Goal: Information Seeking & Learning: Learn about a topic

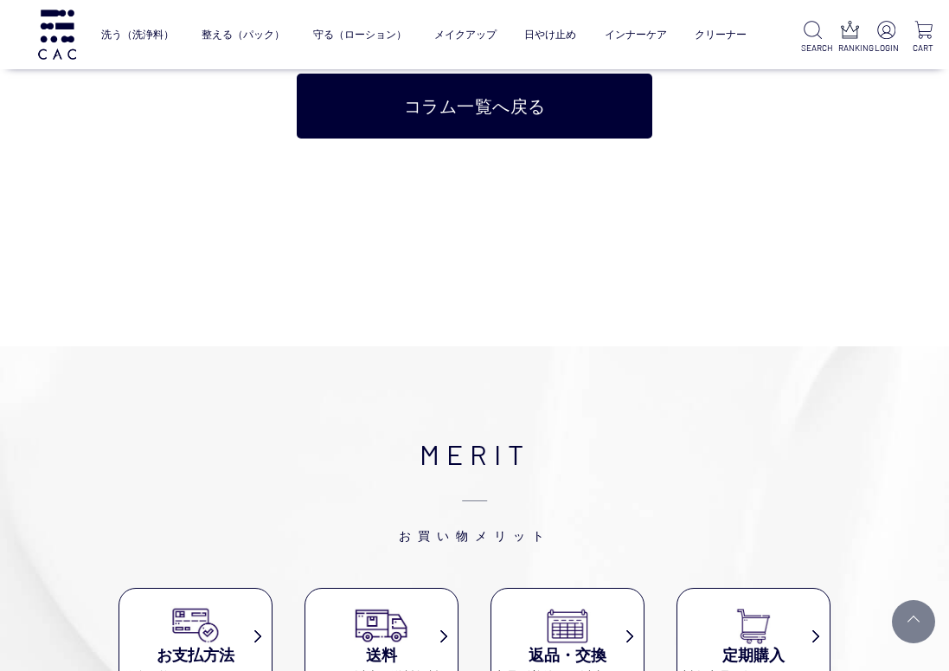
scroll to position [8315, 0]
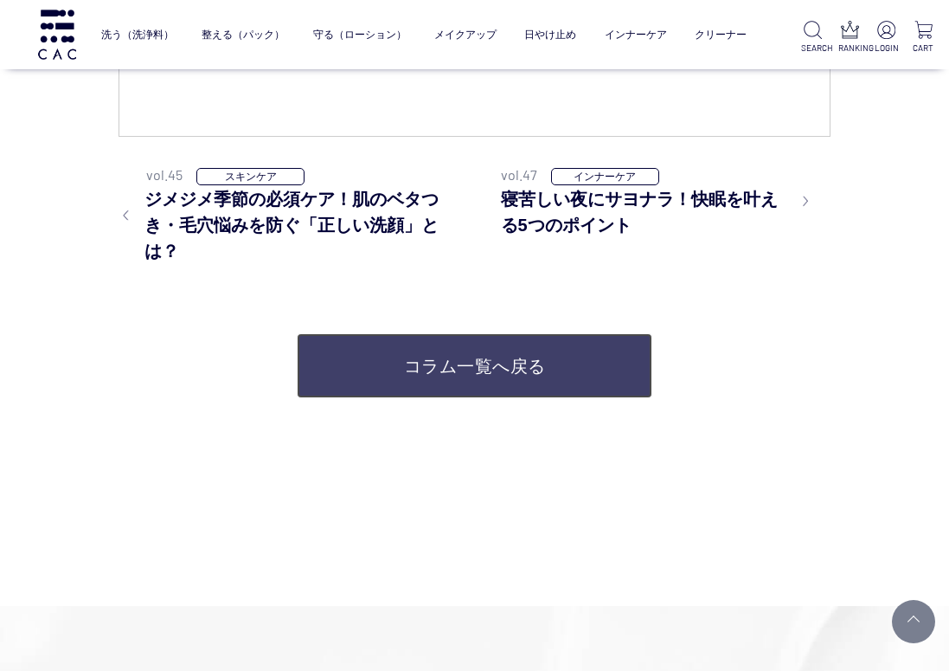
click at [514, 398] on link "コラム一覧へ戻る" at bounding box center [475, 365] width 356 height 65
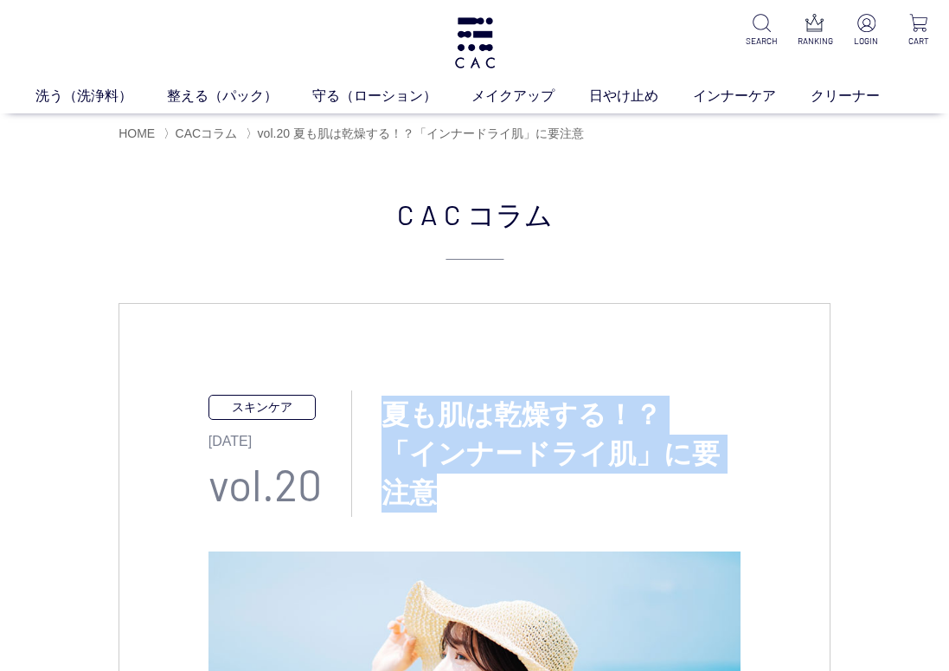
drag, startPoint x: 378, startPoint y: 403, endPoint x: 494, endPoint y: 490, distance: 144.7
click at [494, 490] on h3 "夏も肌は乾燥する！？ 「インナードライ肌」に要注意" at bounding box center [546, 453] width 389 height 116
copy h3 "夏も肌は乾燥する！？ 「インナードライ肌」に要注意"
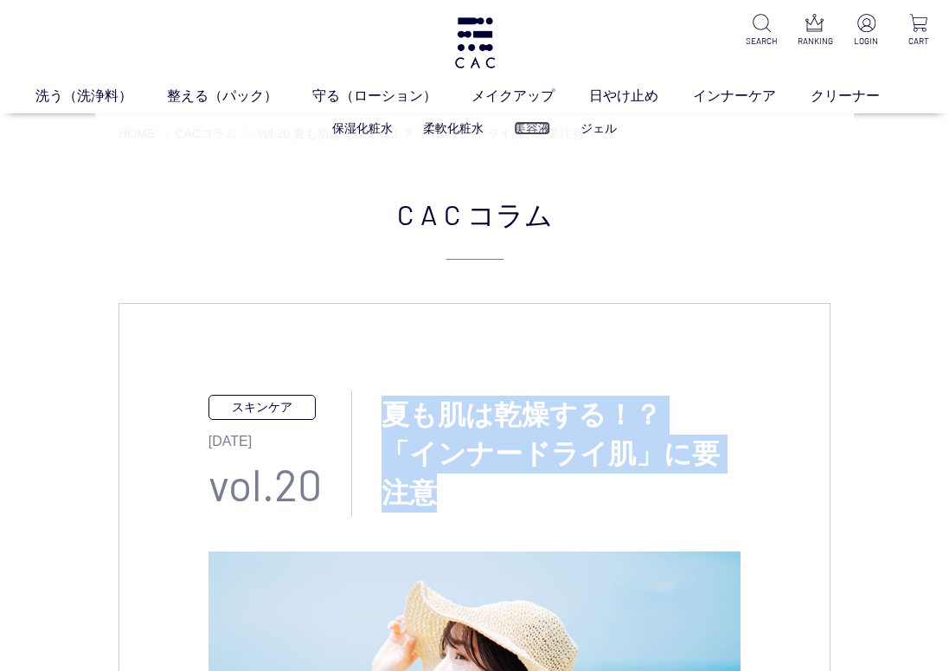
click at [525, 127] on link "美容液" at bounding box center [532, 128] width 36 height 14
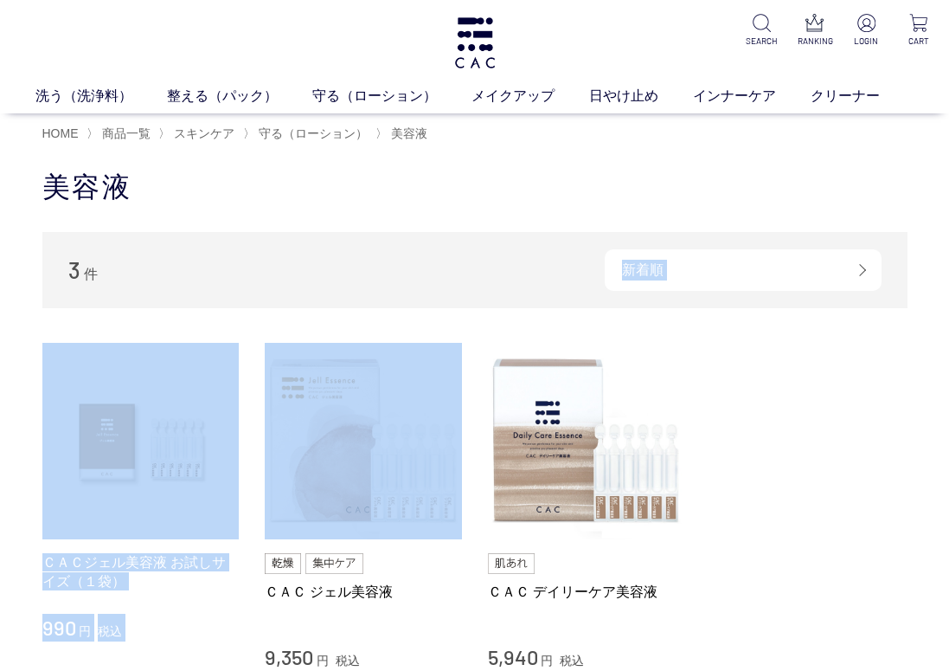
drag, startPoint x: 0, startPoint y: 0, endPoint x: 465, endPoint y: 308, distance: 557.6
click at [465, 308] on div "3 件 新着順 商品コード 商品名 発売日 価格(安い順) 価格(高い順) 発売日＋商品名 ＣＡＣジェル美容液 お試しサイズ（１袋） 990 円 税込 ＣＡＣ…" at bounding box center [474, 490] width 865 height 517
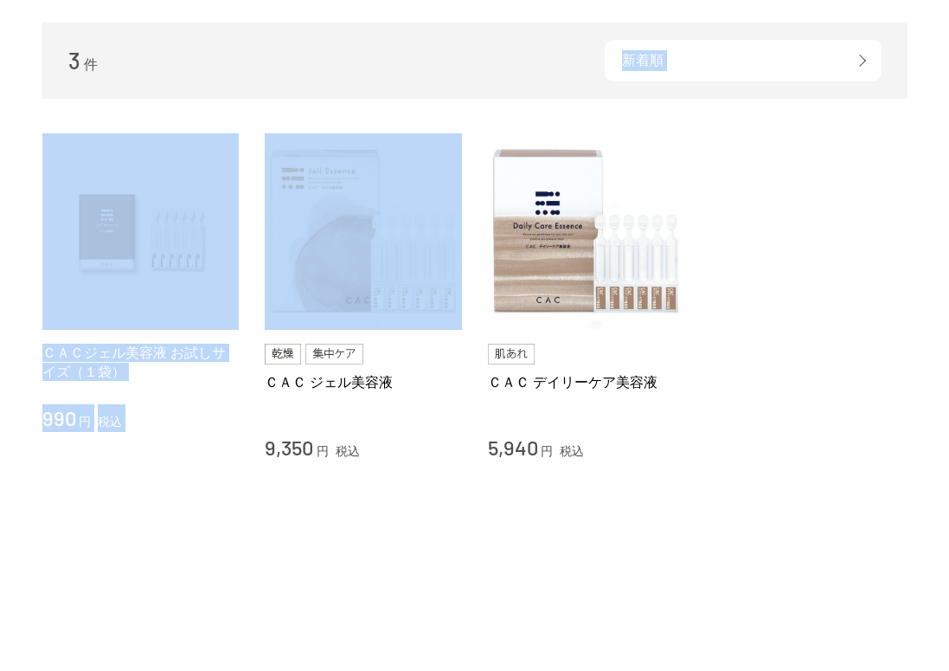
scroll to position [87, 0]
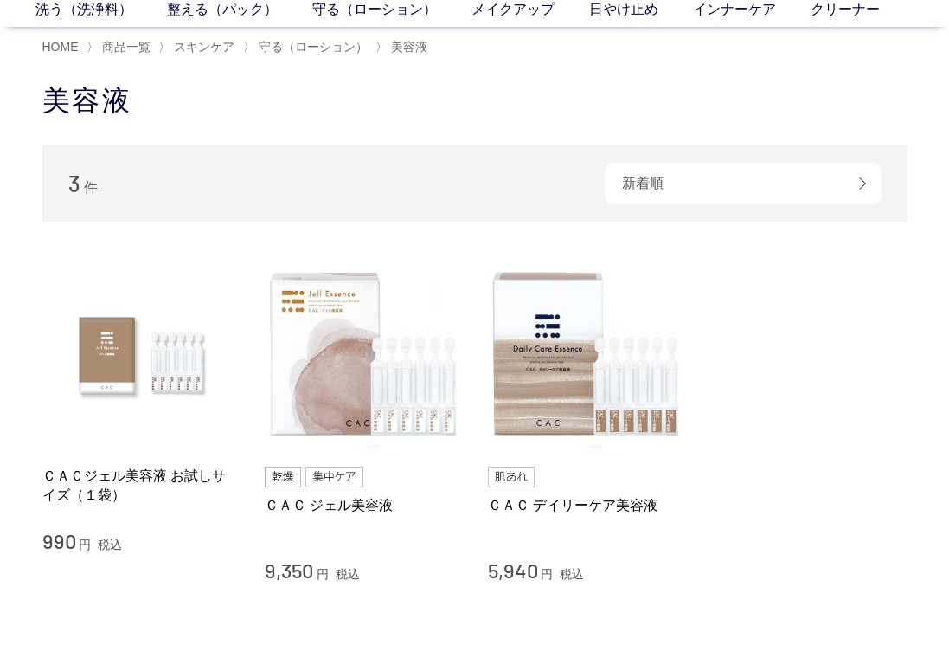
click at [437, 528] on div "ＣＡＣ ジェル美容液" at bounding box center [363, 523] width 197 height 55
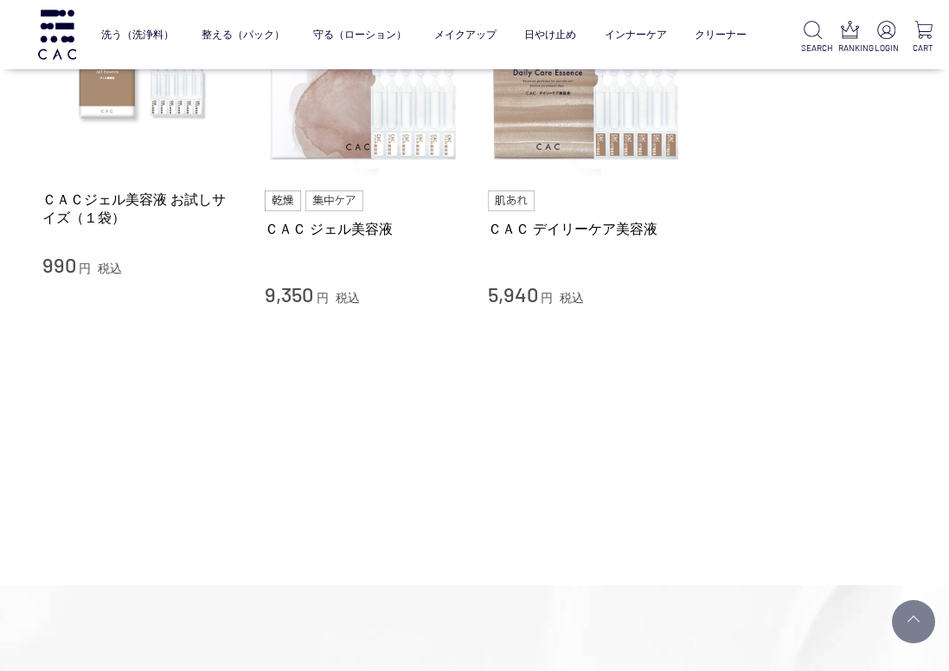
scroll to position [260, 0]
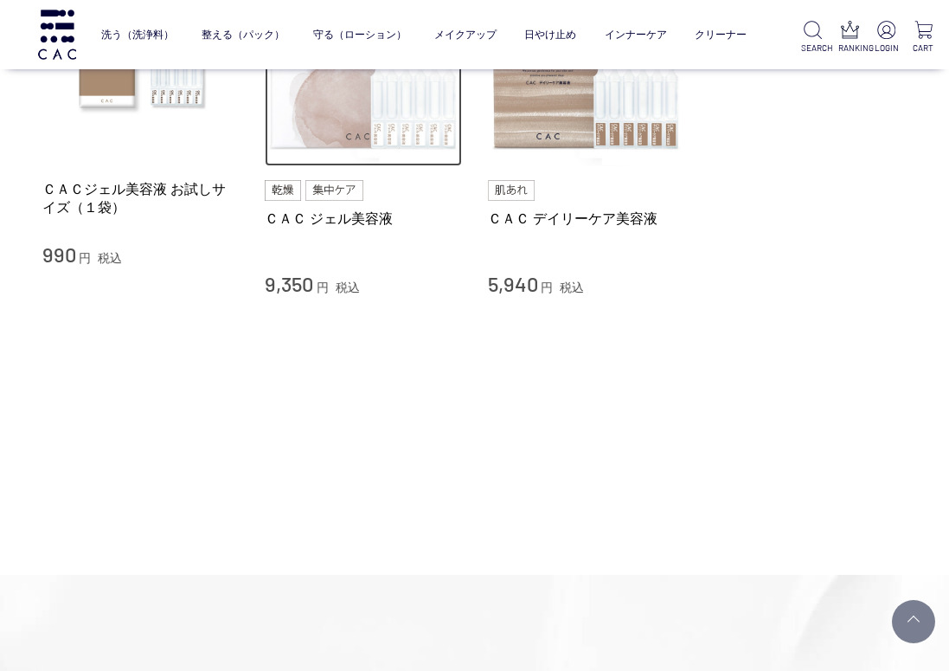
click at [356, 144] on img at bounding box center [363, 68] width 197 height 197
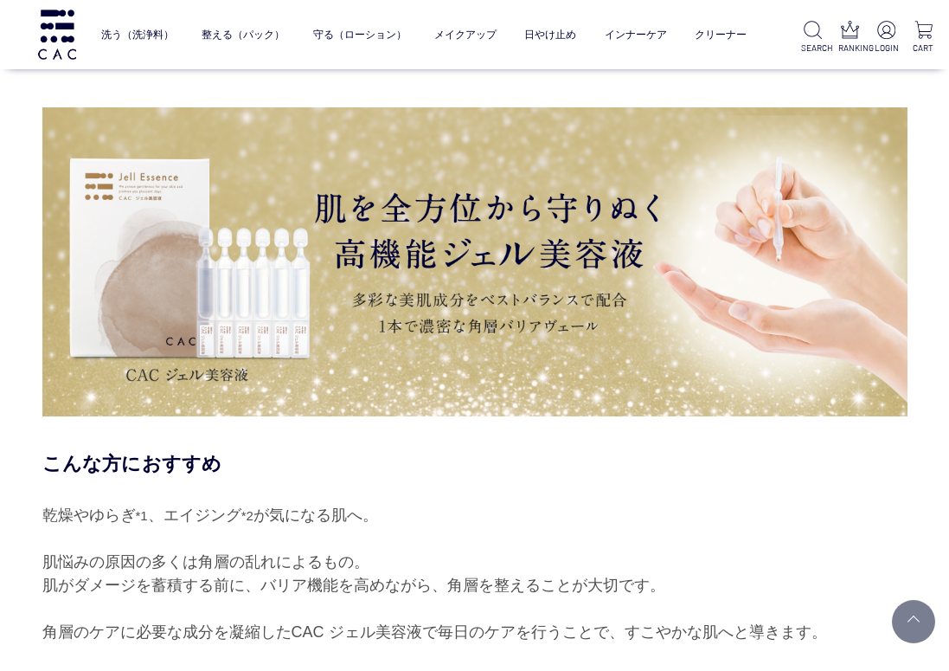
scroll to position [1212, 0]
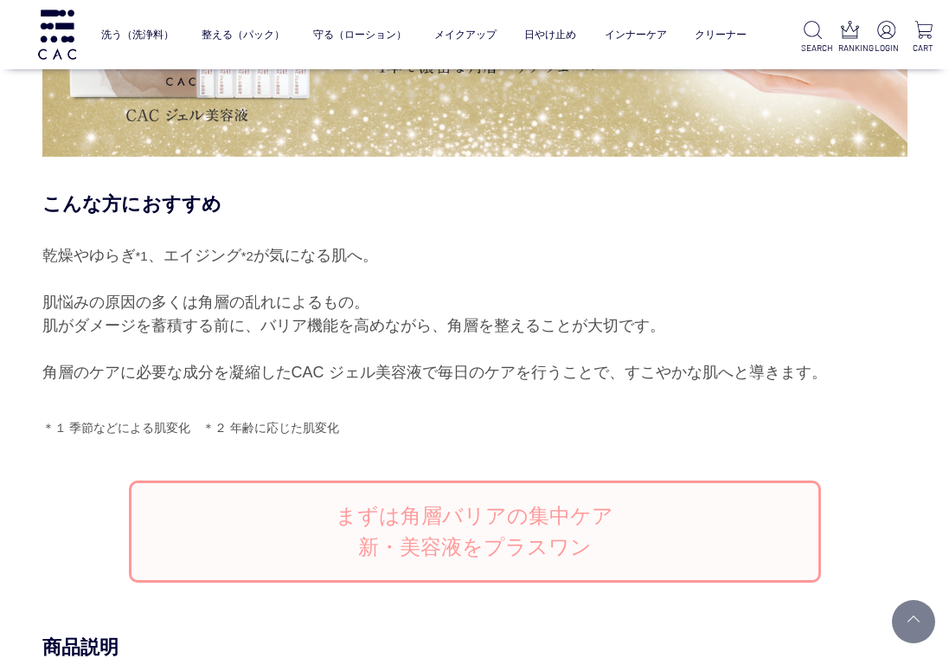
drag, startPoint x: 48, startPoint y: 254, endPoint x: 850, endPoint y: 383, distance: 812.5
click at [850, 383] on div "乾燥やゆらぎ *1 、エイジング *2 が気になる肌へ。 肌悩みの原因の多くは角層の乱れによるもの。 肌がダメージを蓄積する前に、バリア機能を高めながら、角層…" at bounding box center [474, 314] width 865 height 140
copy div "乾燥やゆらぎ *1 、エイジング *2 が気になる肌へ。 肌悩みの原因の多くは角層の乱れによるもの。 肌がダメージを蓄積する前に、バリア機能を高めながら、角層…"
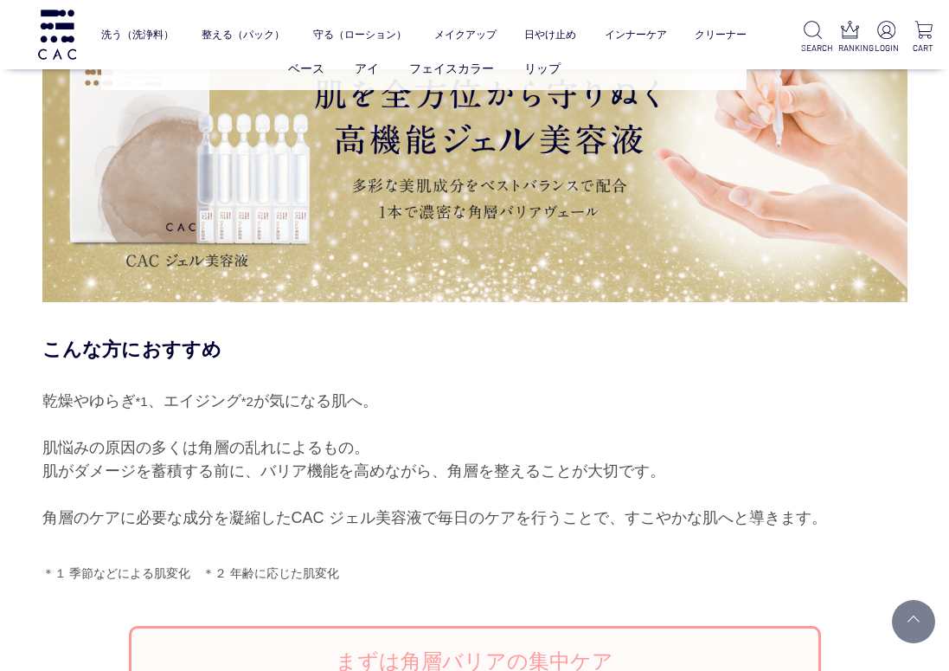
scroll to position [952, 0]
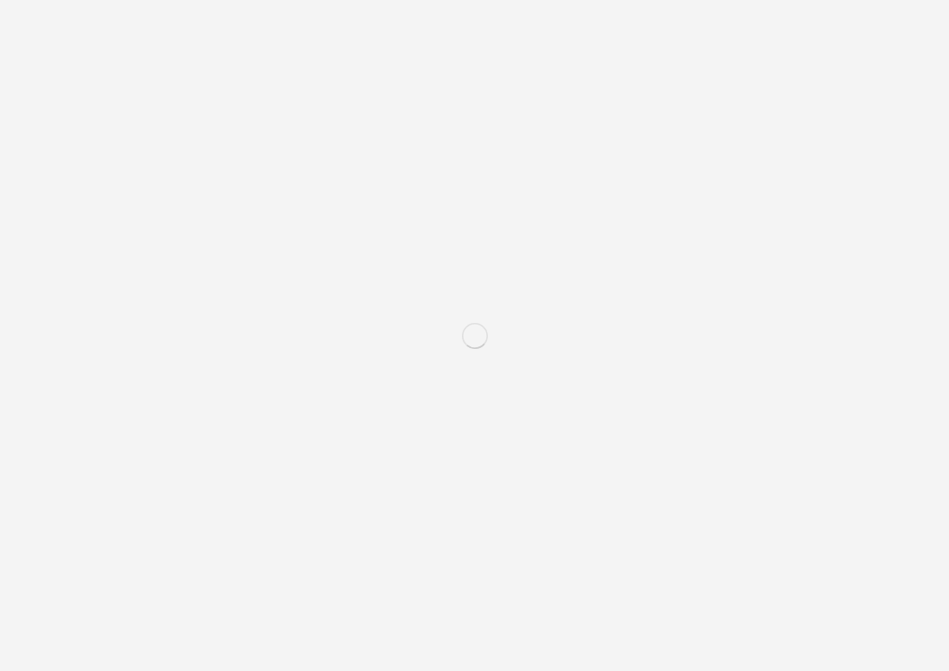
scroll to position [260, 0]
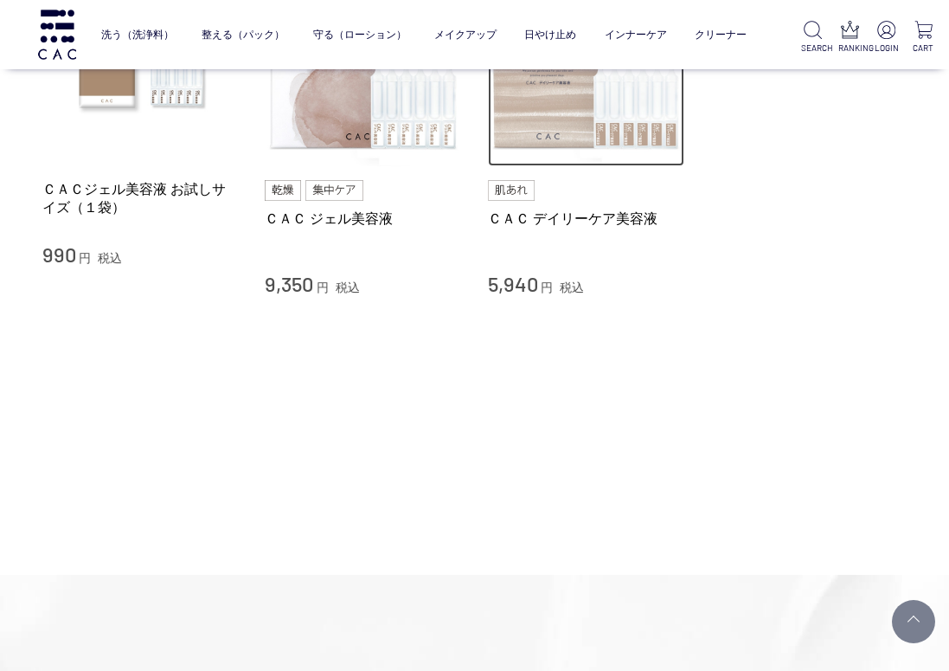
click at [562, 134] on img at bounding box center [586, 68] width 197 height 197
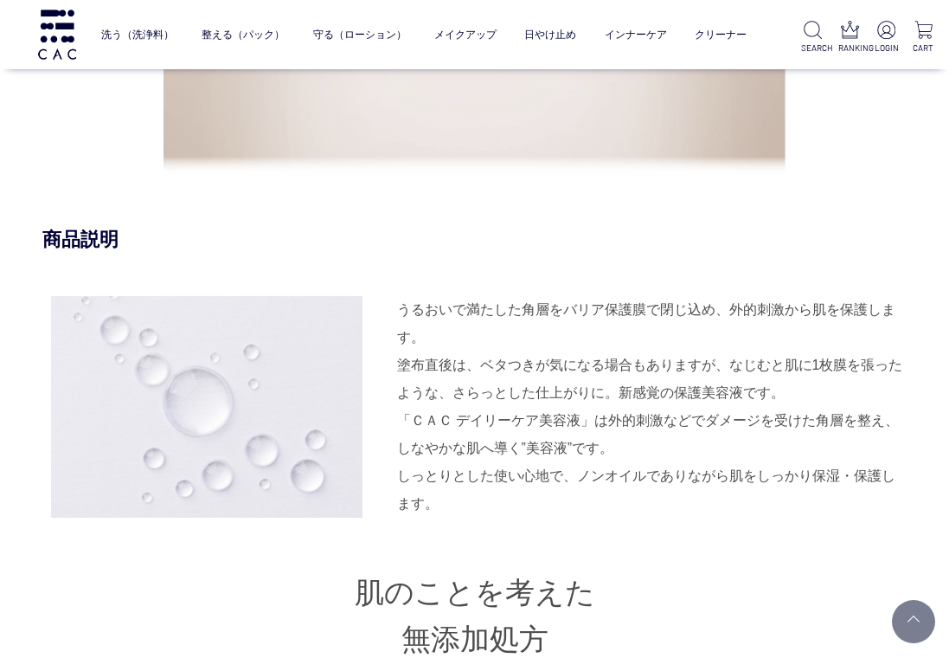
scroll to position [1471, 0]
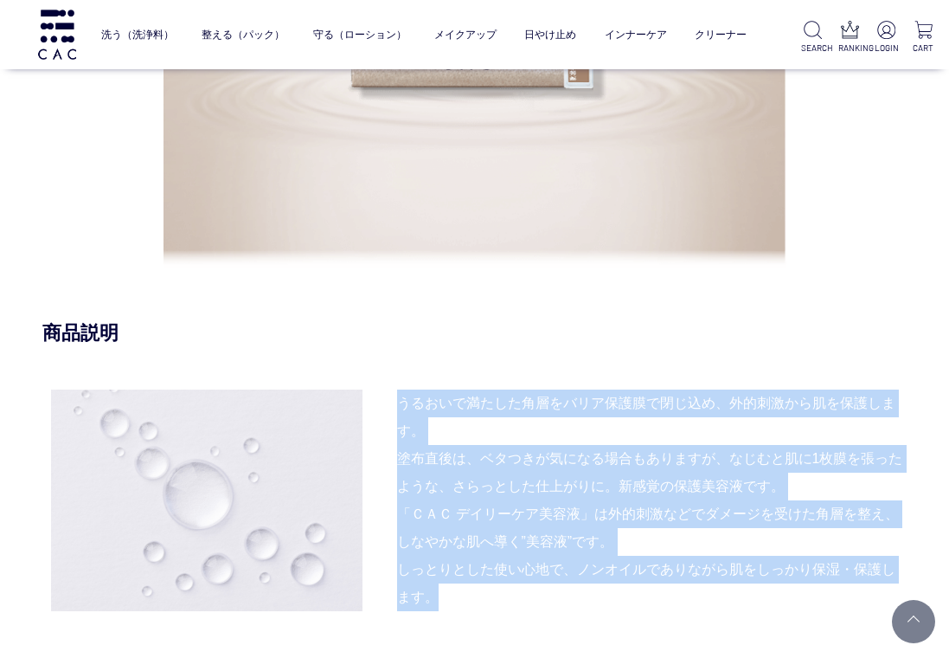
drag, startPoint x: 398, startPoint y: 395, endPoint x: 539, endPoint y: 590, distance: 240.4
click at [539, 590] on div "うるおいで満たした角層をバリア保護膜で閉じ込め、外的刺激から肌を保護します。 塗布直後は、ベタつきが気になる場合もありますが、なじむと肌に1枚膜を張ったような…" at bounding box center [474, 500] width 865 height 222
copy div "うるおいで満たした角層をバリア保護膜で閉じ込め、外的刺激から肌を保護します。 塗布直後は、ベタつきが気になる場合もありますが、なじむと肌に1枚膜を張ったような…"
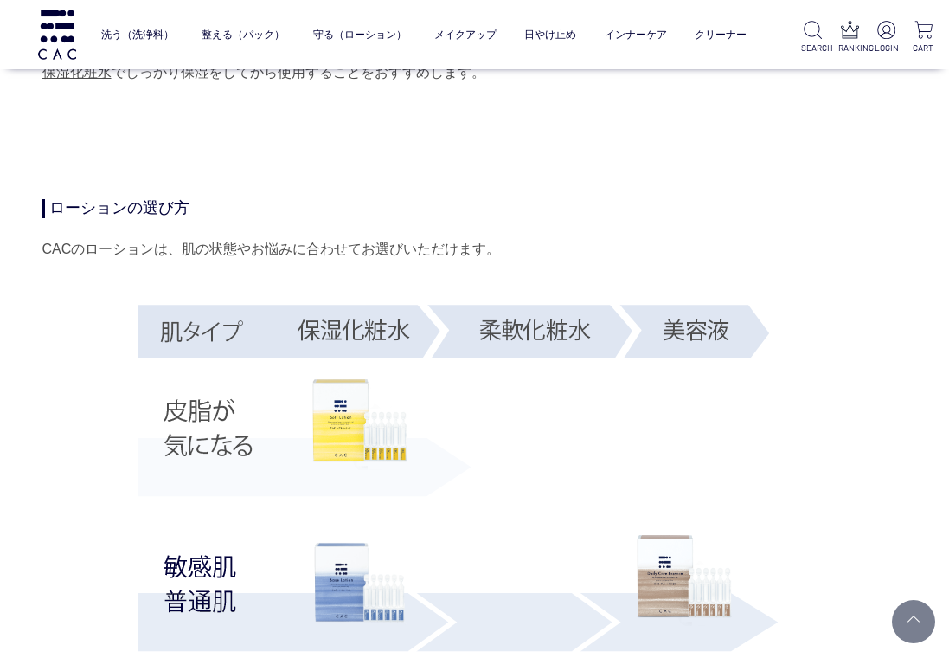
scroll to position [2510, 0]
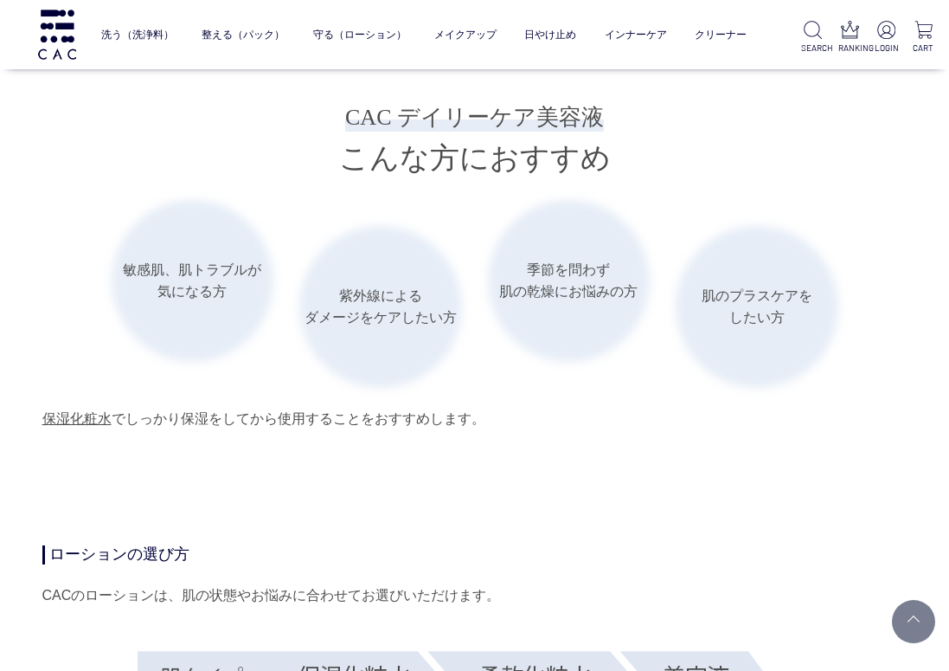
click at [213, 608] on div "CACのローションは、肌の状態やお悩みに合わせてお選びいただけます。" at bounding box center [474, 596] width 865 height 28
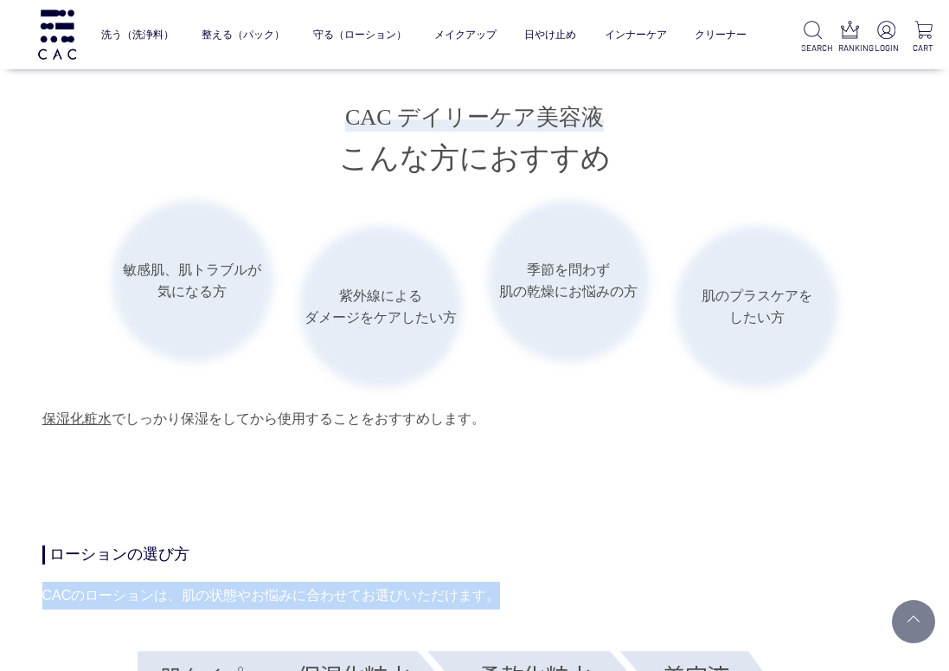
drag, startPoint x: 46, startPoint y: 595, endPoint x: 506, endPoint y: 586, distance: 460.5
click at [506, 586] on div "CACのローションは、肌の状態やお悩みに合わせてお選びいただけます。" at bounding box center [474, 596] width 865 height 28
click at [373, 582] on div "CACのローションは、肌の状態やお悩みに合わせてお選びいただけます。" at bounding box center [474, 596] width 865 height 28
click at [247, 601] on div "CACのローションは、肌の状態やお悩みに合わせてお選びいただけます。" at bounding box center [474, 596] width 865 height 28
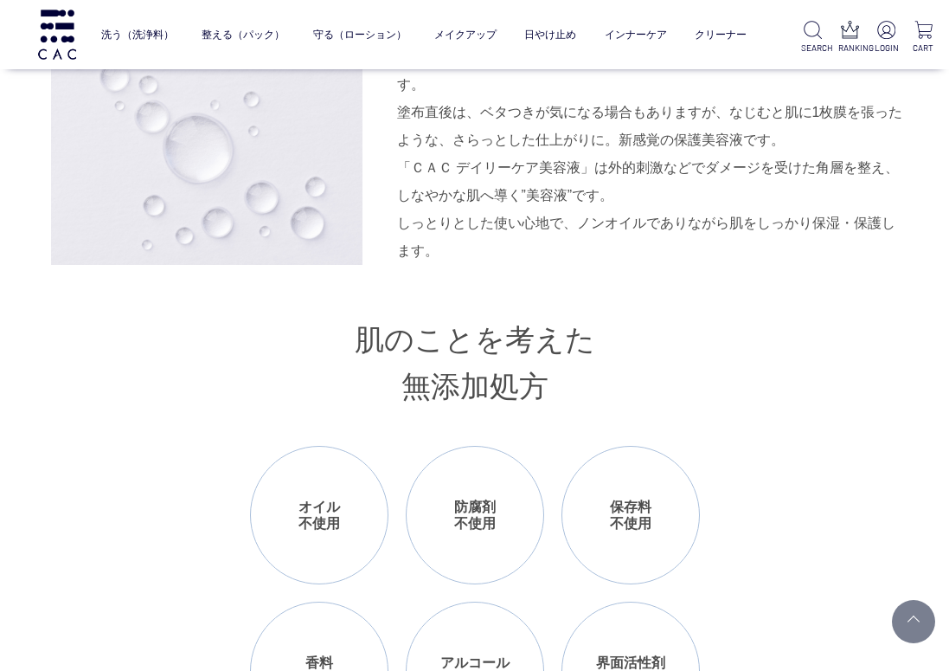
scroll to position [1644, 0]
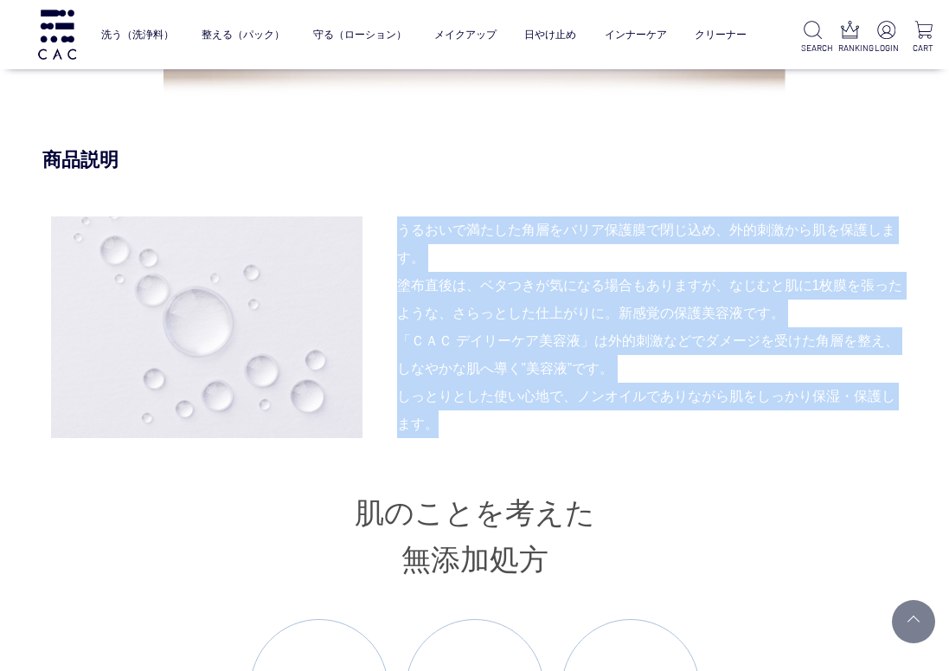
drag, startPoint x: 402, startPoint y: 225, endPoint x: 487, endPoint y: 416, distance: 209.2
click at [487, 416] on div "うるおいで満たした角層をバリア保護膜で閉じ込め、外的刺激から肌を保護します。 塗布直後は、ベタつきが気になる場合もありますが、なじむと肌に1枚膜を張ったような…" at bounding box center [474, 327] width 865 height 222
copy div "うるおいで満たした角層をバリア保護膜で閉じ込め、外的刺激から肌を保護します。 塗布直後は、ベタつきが気になる場合もありますが、なじむと肌に1枚膜を張ったような…"
click at [524, 258] on div "うるおいで満たした角層をバリア保護膜で閉じ込め、外的刺激から肌を保護します。 塗布直後は、ベタつきが気になる場合もありますが、なじむと肌に1枚膜を張ったような…" at bounding box center [652, 271] width 511 height 111
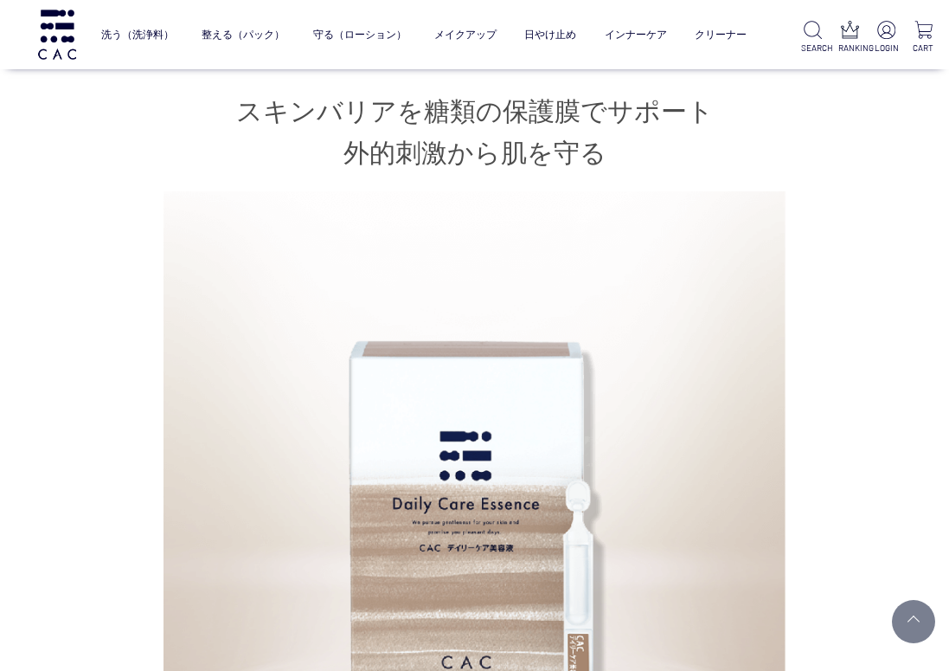
scroll to position [692, 0]
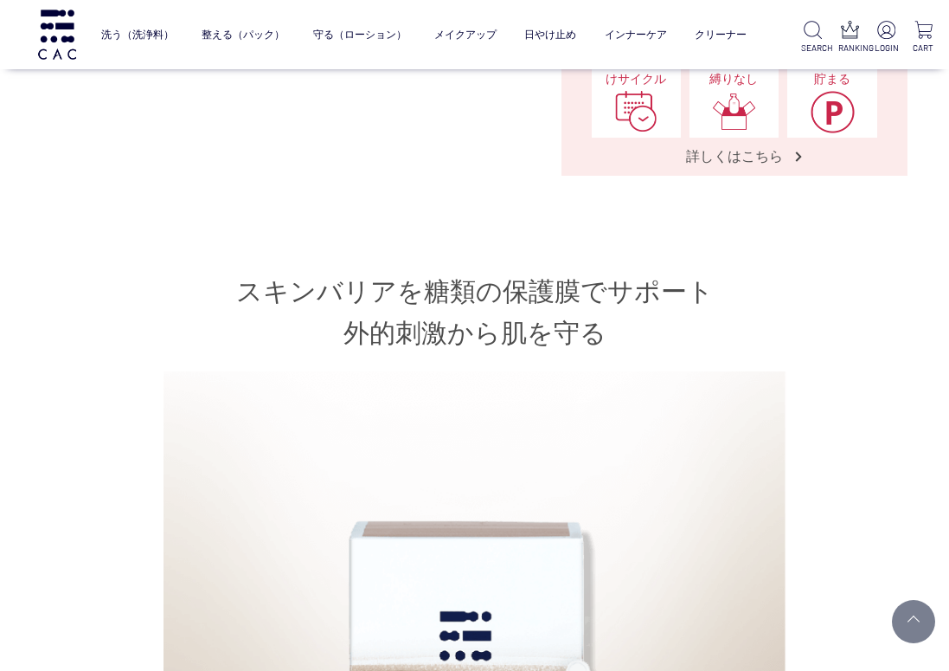
click at [468, 310] on h2 "スキンバリアを糖類の保護膜でサポート 外的刺激から肌を守る" at bounding box center [474, 312] width 865 height 83
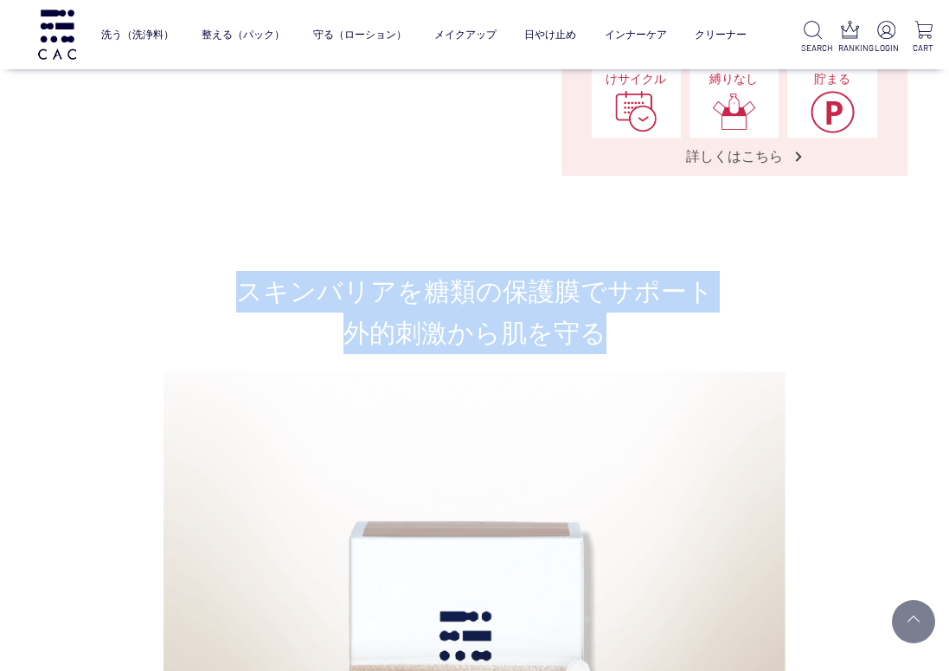
drag, startPoint x: 245, startPoint y: 296, endPoint x: 614, endPoint y: 329, distance: 370.1
click at [614, 329] on h2 "スキンバリアを糖類の保護膜でサポート 外的刺激から肌を守る" at bounding box center [474, 312] width 865 height 83
copy h2 "スキンバリアを糖類の保護膜でサポート 外的刺激から肌を守る"
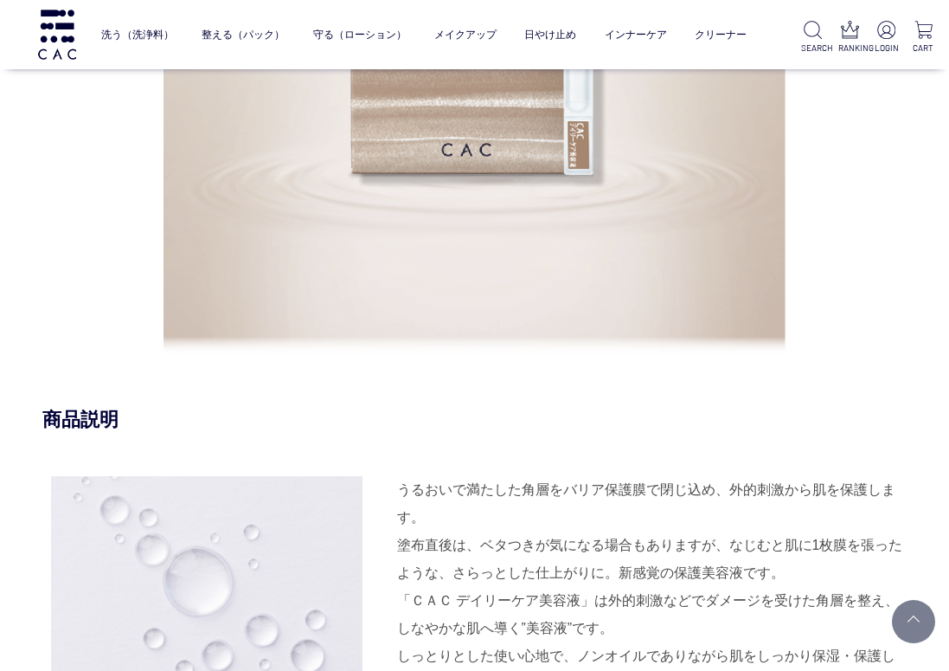
scroll to position [1644, 0]
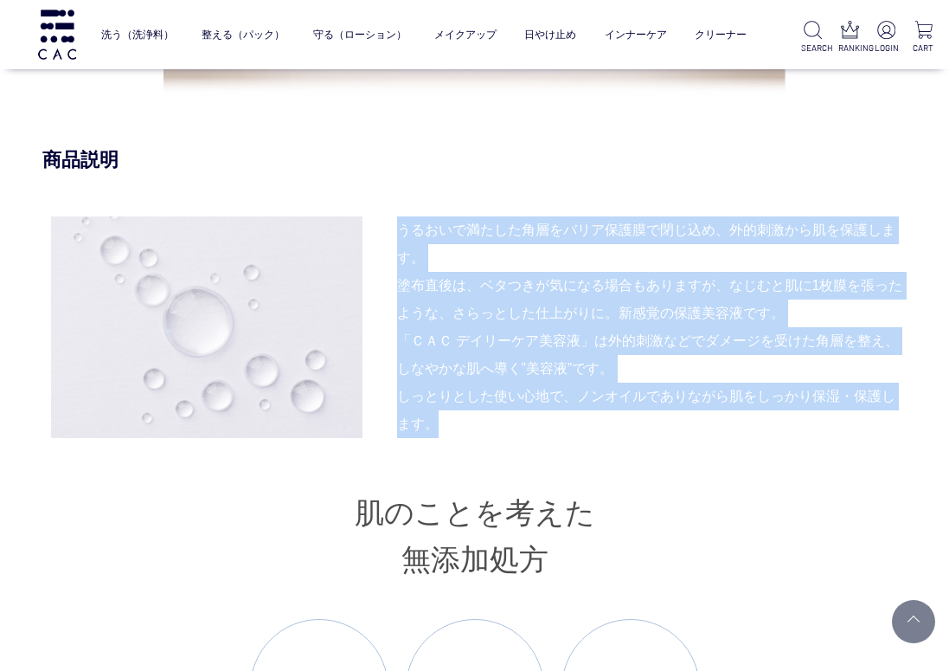
drag, startPoint x: 402, startPoint y: 223, endPoint x: 485, endPoint y: 418, distance: 212.0
click at [485, 418] on div "うるおいで満たした角層をバリア保護膜で閉じ込め、外的刺激から肌を保護します。 塗布直後は、ベタつきが気になる場合もありますが、なじむと肌に1枚膜を張ったような…" at bounding box center [474, 327] width 865 height 222
copy div "うるおいで満たした角層をバリア保護膜で閉じ込め、外的刺激から肌を保護します。 塗布直後は、ベタつきが気になる場合もありますが、なじむと肌に1枚膜を張ったような…"
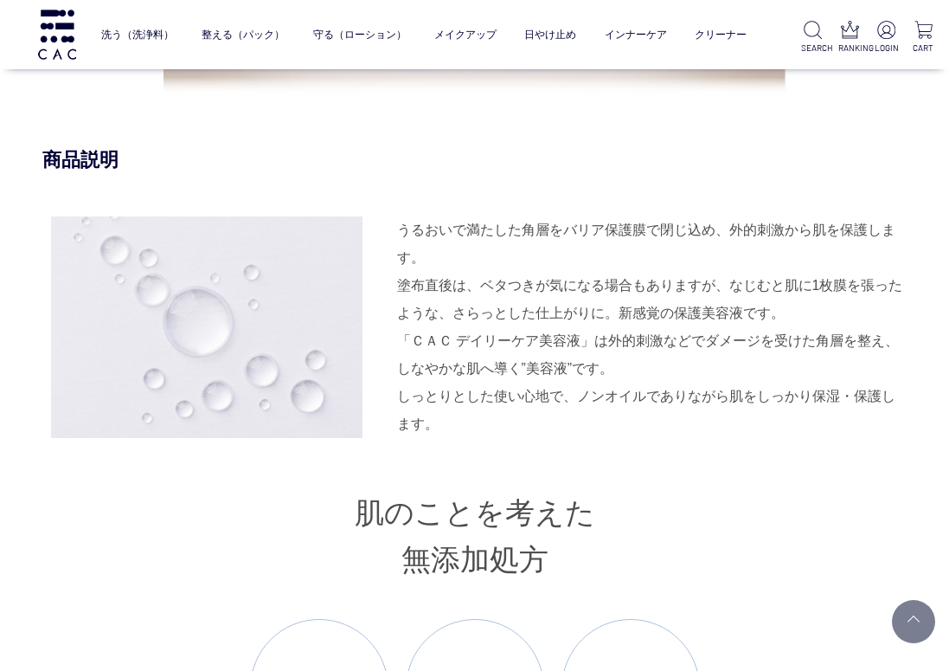
click at [794, 124] on div "スキンバリアを糖類の保護膜でサポート 外的刺激から肌を守る 商品説明 うるおいで満たした角層をバリア保護膜で閉じ込め、外的刺激から肌を保護します。 塗布直後は…" at bounding box center [474, 309] width 865 height 1980
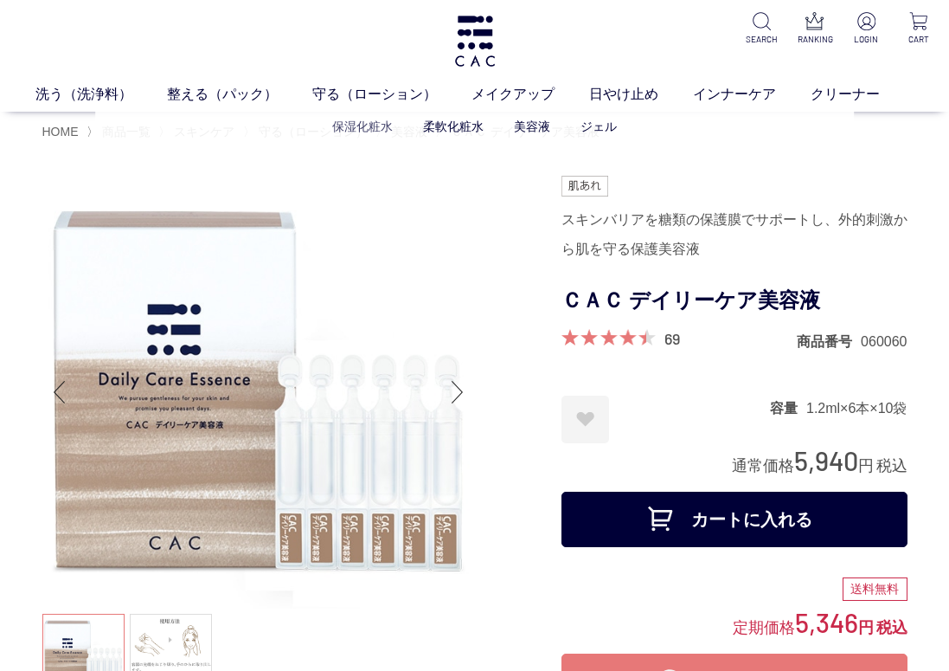
scroll to position [0, 0]
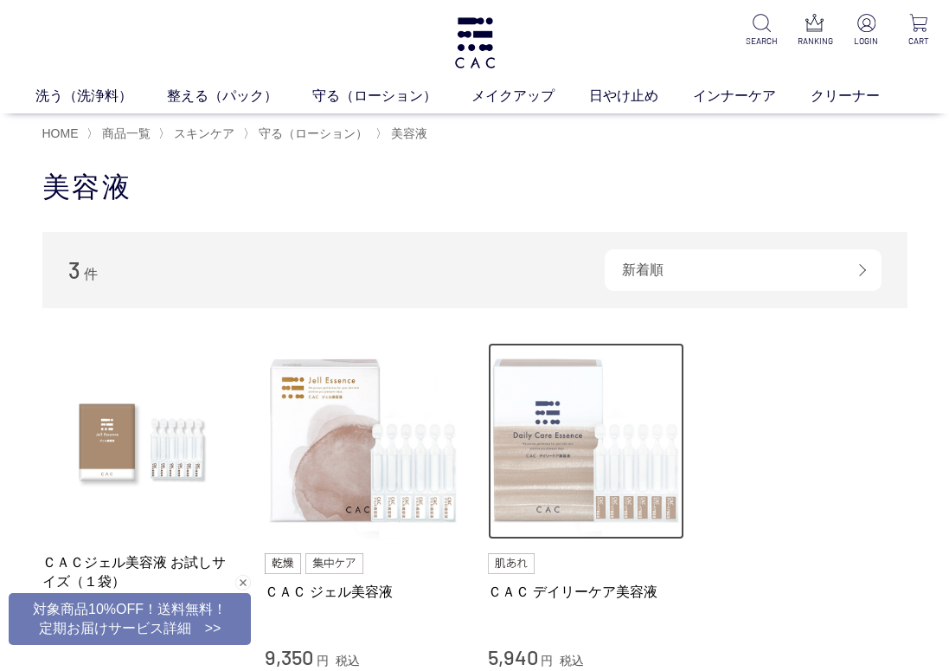
click at [543, 379] on img at bounding box center [586, 441] width 197 height 197
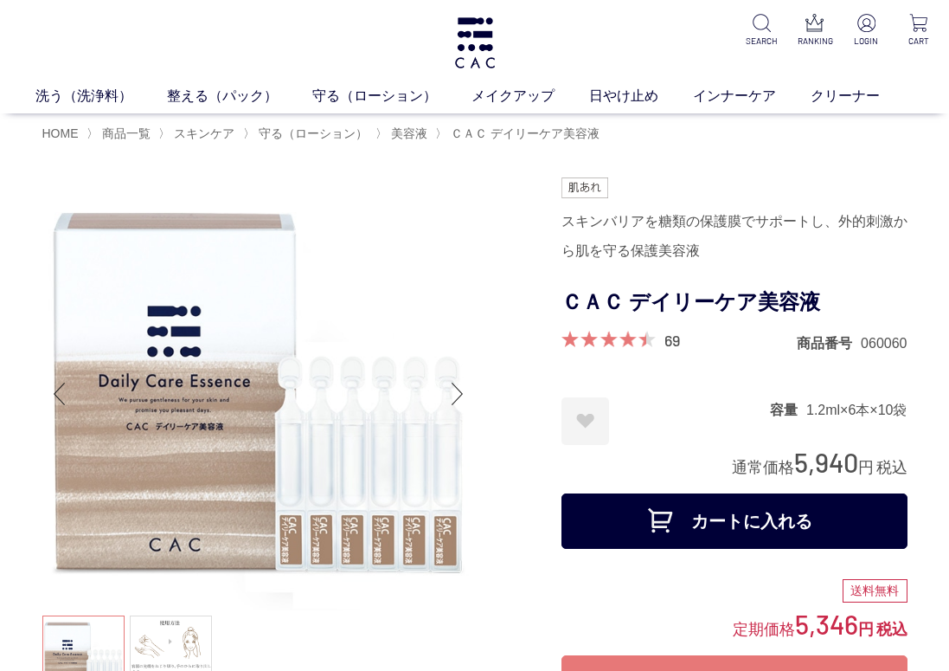
click at [810, 297] on h1 "ＣＡＣ デイリーケア美容液" at bounding box center [735, 302] width 346 height 39
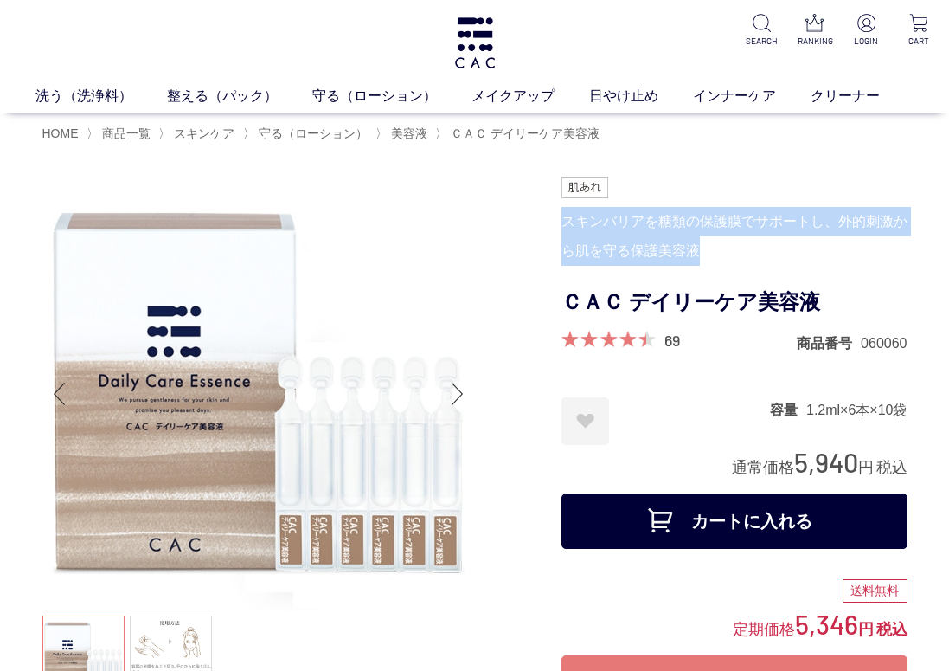
drag, startPoint x: 565, startPoint y: 223, endPoint x: 704, endPoint y: 240, distance: 139.4
click at [704, 240] on div "スキンバリアを糖類の保護膜でサポートし、外的刺激から肌を守る保護美容液" at bounding box center [735, 236] width 346 height 59
copy div "スキンバリアを糖類の保護膜でサポートし、外的刺激から肌を守る保護美容液"
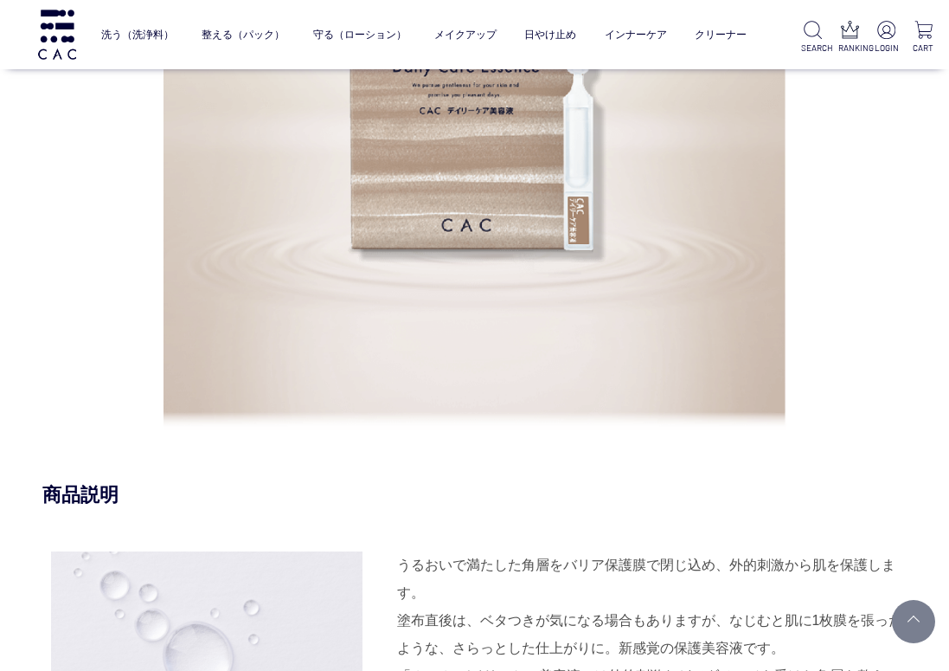
scroll to position [1279, 0]
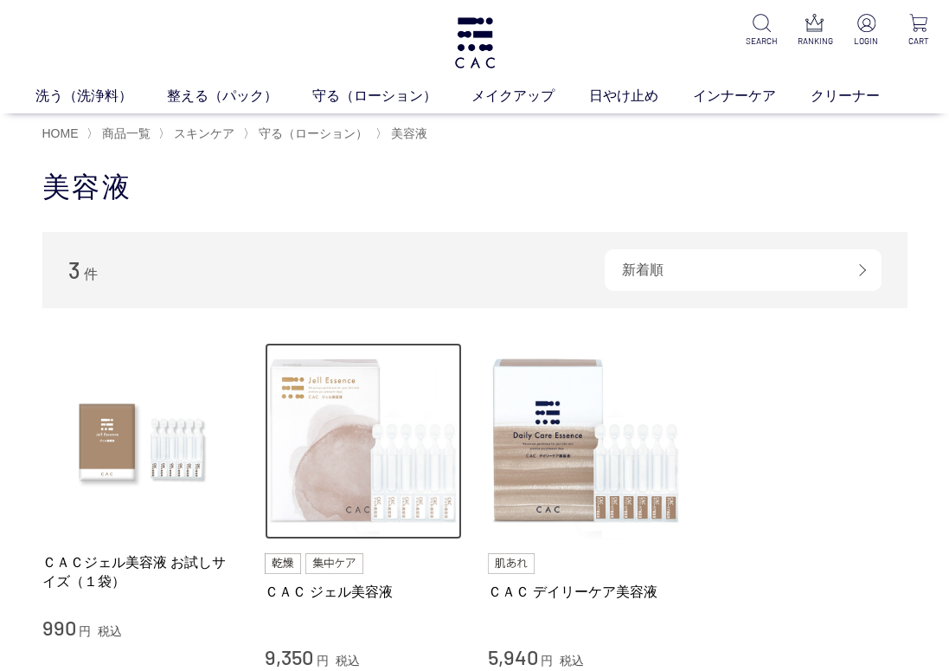
click at [355, 504] on img at bounding box center [363, 441] width 197 height 197
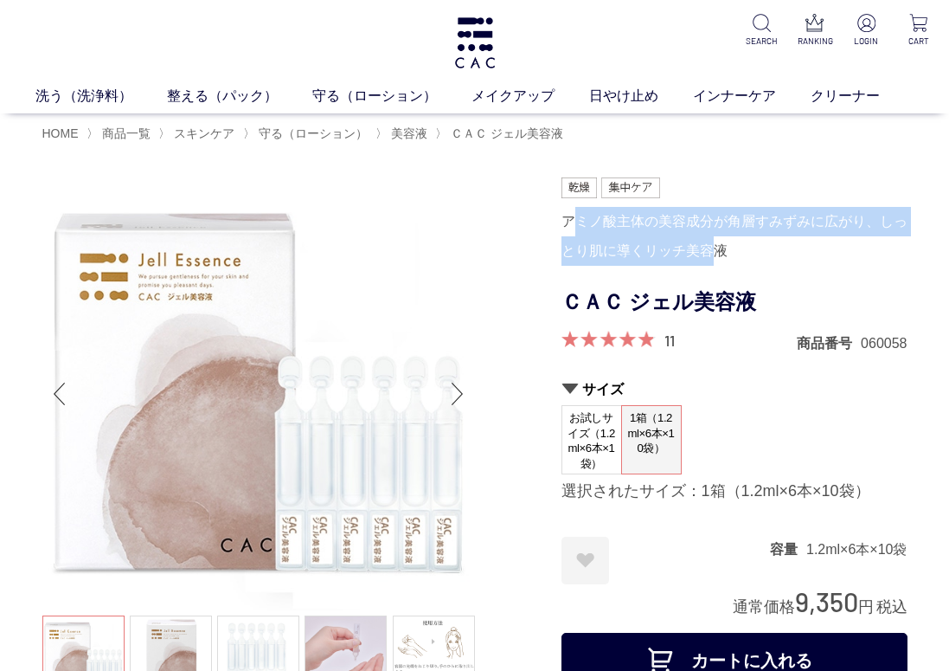
drag, startPoint x: 570, startPoint y: 223, endPoint x: 720, endPoint y: 241, distance: 150.8
click at [720, 241] on div "アミノ酸主体の美容成分が角層すみずみに広がり、しっとり肌に導くリッチ美容液" at bounding box center [735, 236] width 346 height 59
click at [615, 245] on div "アミノ酸主体の美容成分が角層すみずみに広がり、しっとり肌に導くリッチ美容液" at bounding box center [735, 236] width 346 height 59
drag, startPoint x: 561, startPoint y: 225, endPoint x: 747, endPoint y: 239, distance: 186.6
click at [747, 239] on div "アミノ酸主体の美容成分が角層すみずみに広がり、しっとり肌に導くリッチ美容液" at bounding box center [735, 236] width 346 height 59
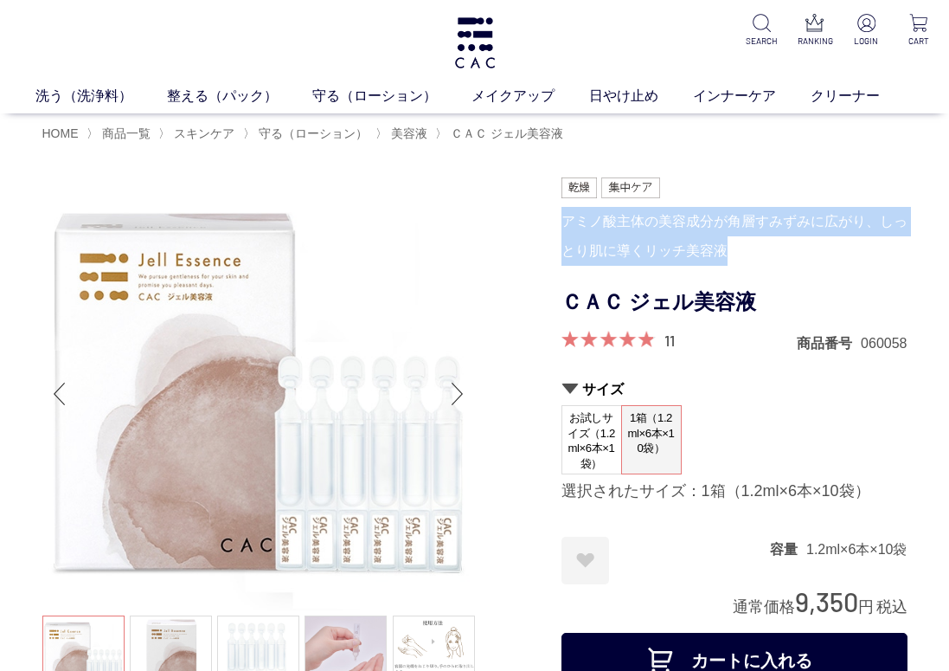
copy div "アミノ酸主体の美容成分が角層すみずみに広がり、しっとり肌に導くリッチ美容液"
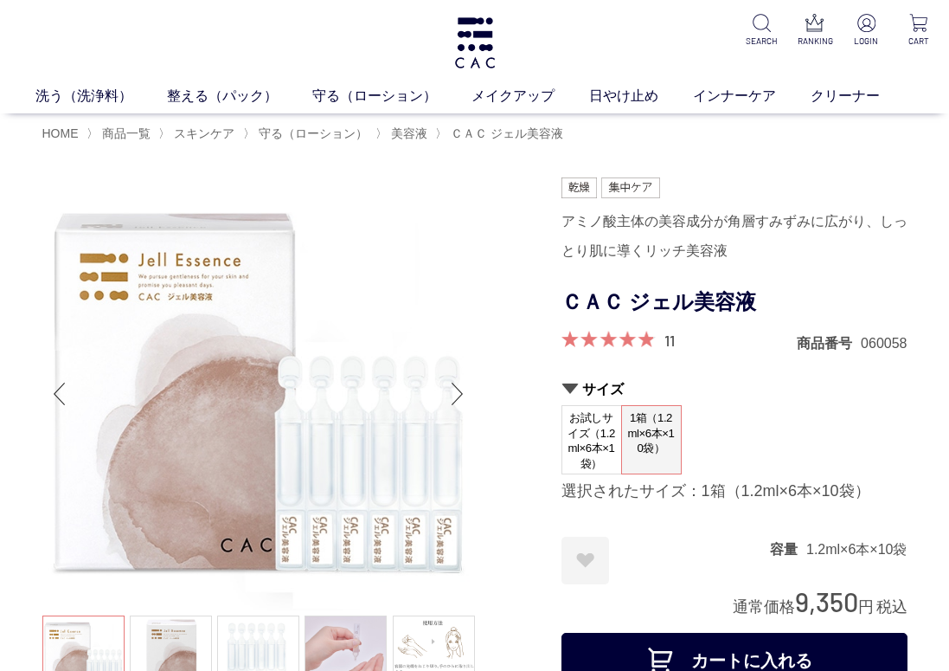
click at [878, 148] on div "HOME 〉 商品一覧 〉 スキンケア 〉 守る（ローション） 〉 美容液 〉 ＣＡＣ ジェル美容液" at bounding box center [474, 132] width 865 height 38
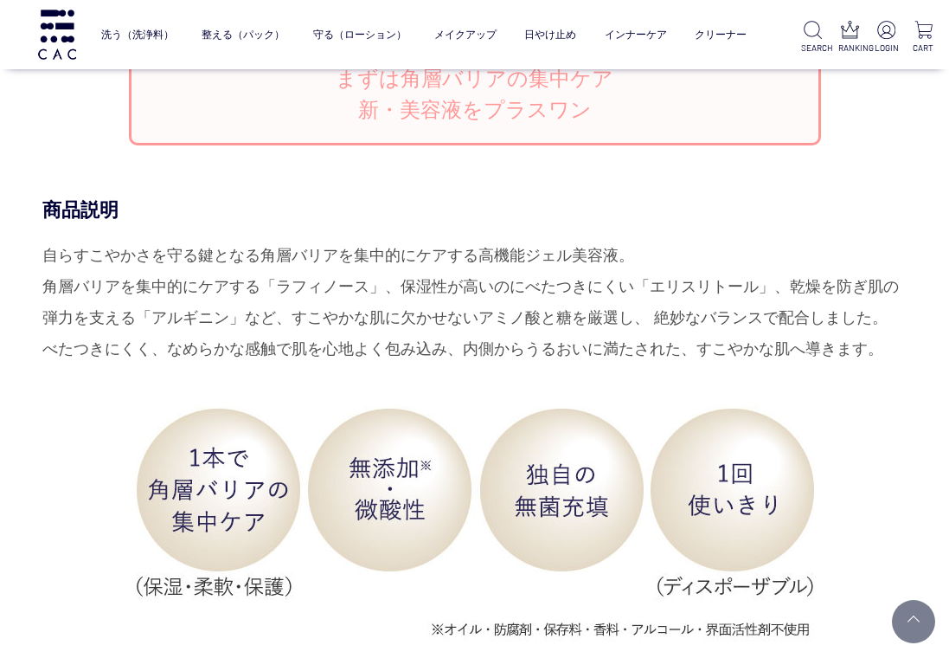
scroll to position [1644, 0]
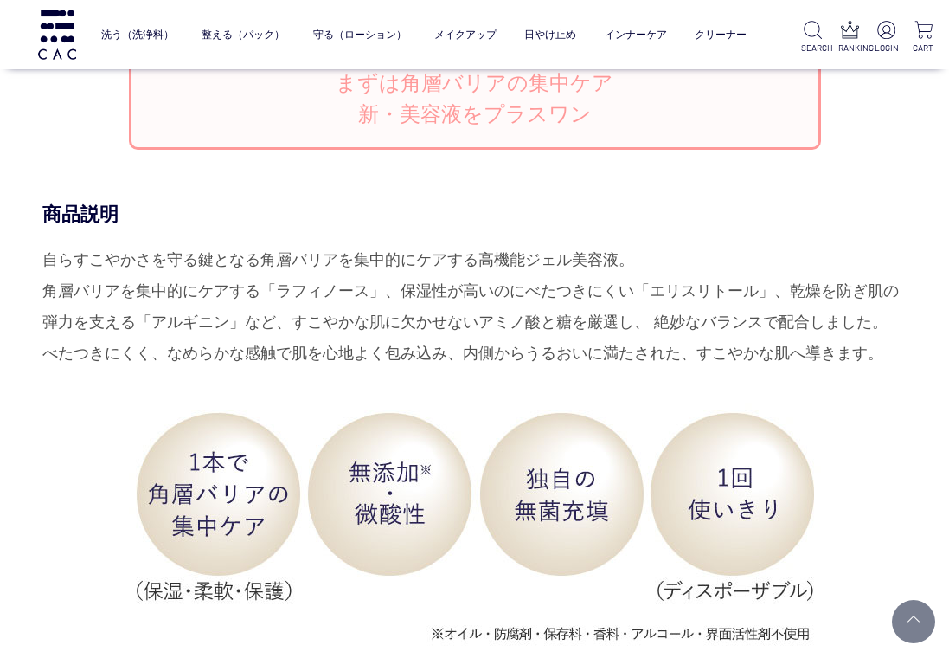
drag, startPoint x: 47, startPoint y: 258, endPoint x: 890, endPoint y: 357, distance: 848.7
click at [890, 357] on div "自らすこやかさを守る鍵となる角層バリアを集中的にケアする高機能ジェル美容液。 角層バリアを集中的にケアする「ラフィノース」、保湿性が高いのにべたつきにくい「エ…" at bounding box center [474, 306] width 865 height 125
copy div "自らすこやかさを守る鍵となる角層バリアを集中的にケアする高機能ジェル美容液。 角層バリアを集中的にケアする「ラフィノース」、保湿性が高いのにべたつきにくい「エ…"
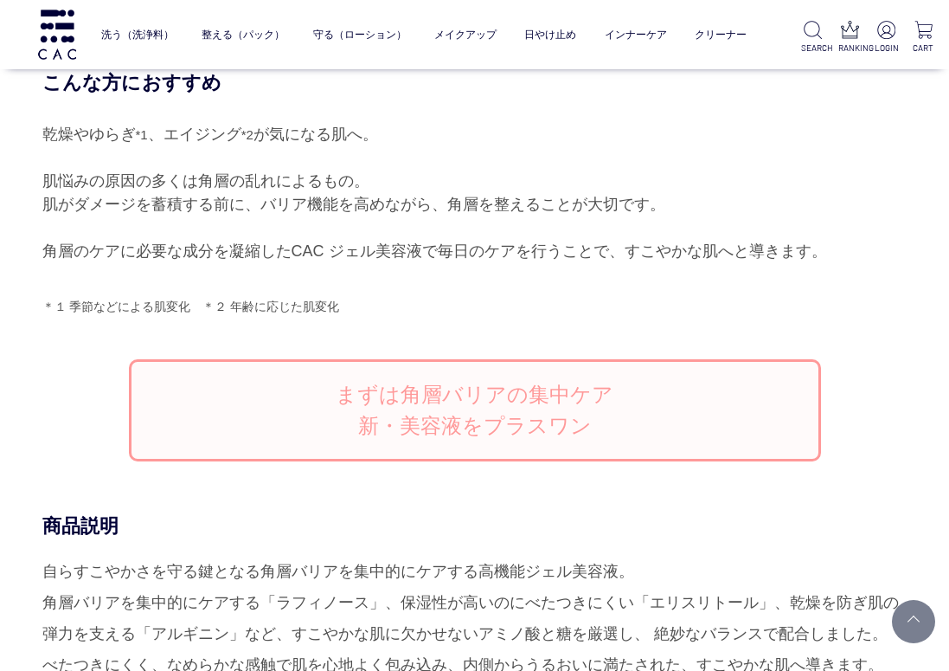
scroll to position [1298, 0]
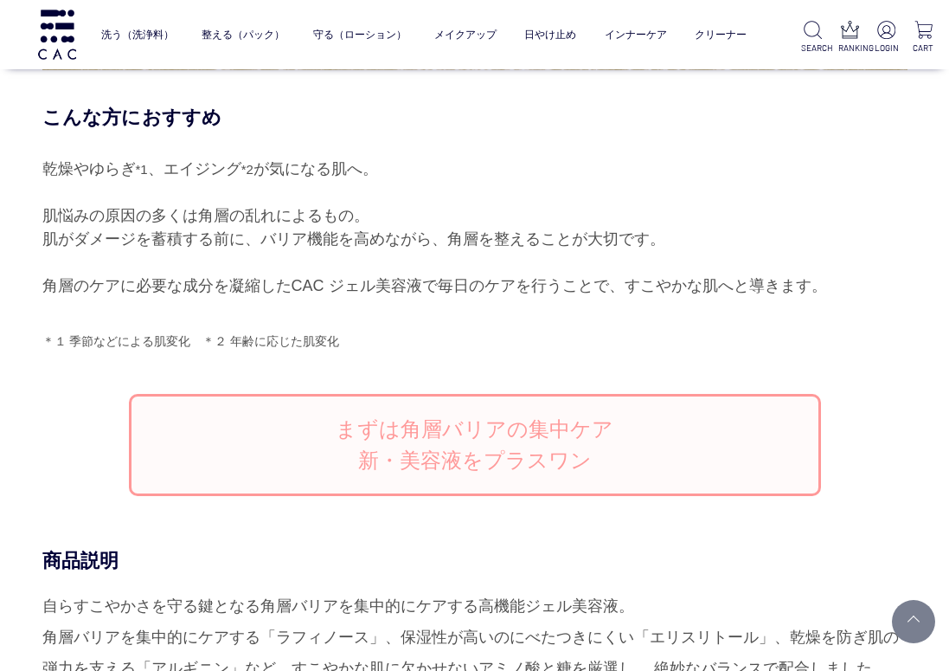
click at [819, 348] on p "＊１ 季節などによる肌変化　＊２ 年齢に応じた肌変化" at bounding box center [474, 341] width 865 height 18
drag, startPoint x: 893, startPoint y: 277, endPoint x: 881, endPoint y: 288, distance: 16.5
click at [893, 277] on div "乾燥やゆらぎ *1 、エイジング *2 が気になる肌へ。 肌悩みの原因の多くは角層の乱れによるもの。 肌がダメージを蓄積する前に、バリア機能を高めながら、角層…" at bounding box center [474, 228] width 865 height 140
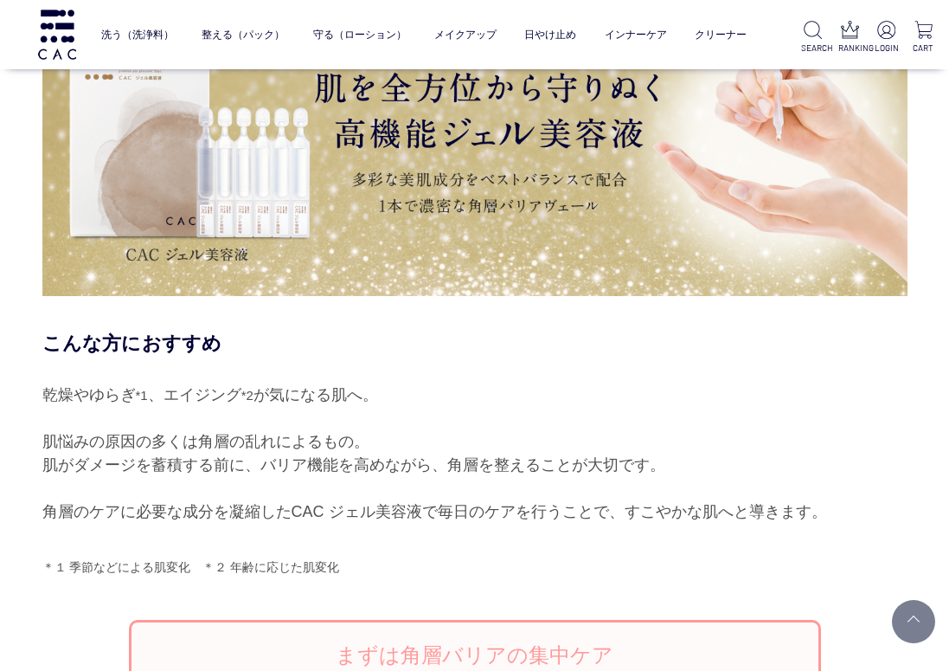
scroll to position [1125, 0]
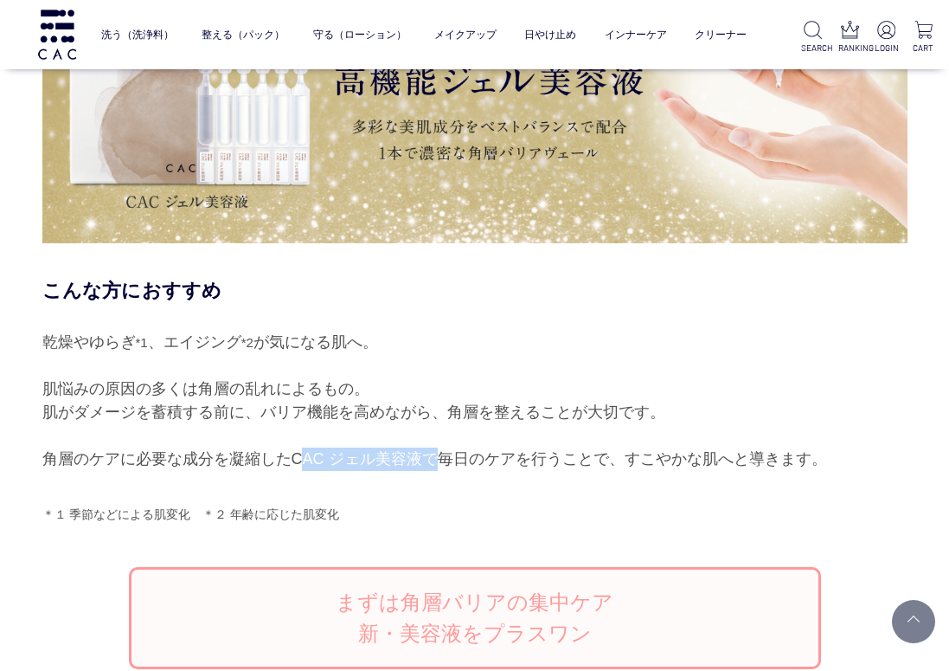
drag, startPoint x: 292, startPoint y: 455, endPoint x: 414, endPoint y: 457, distance: 122.0
click at [414, 457] on div "乾燥やゆらぎ *1 、エイジング *2 が気になる肌へ。 肌悩みの原因の多くは角層の乱れによるもの。 肌がダメージを蓄積する前に、バリア機能を高めながら、角層…" at bounding box center [474, 401] width 865 height 140
copy div "CAC ジェル美容液"
click at [814, 404] on div "乾燥やゆらぎ *1 、エイジング *2 が気になる肌へ。 肌悩みの原因の多くは角層の乱れによるもの。 肌がダメージを蓄積する前に、バリア機能を高めながら、角層…" at bounding box center [474, 401] width 865 height 140
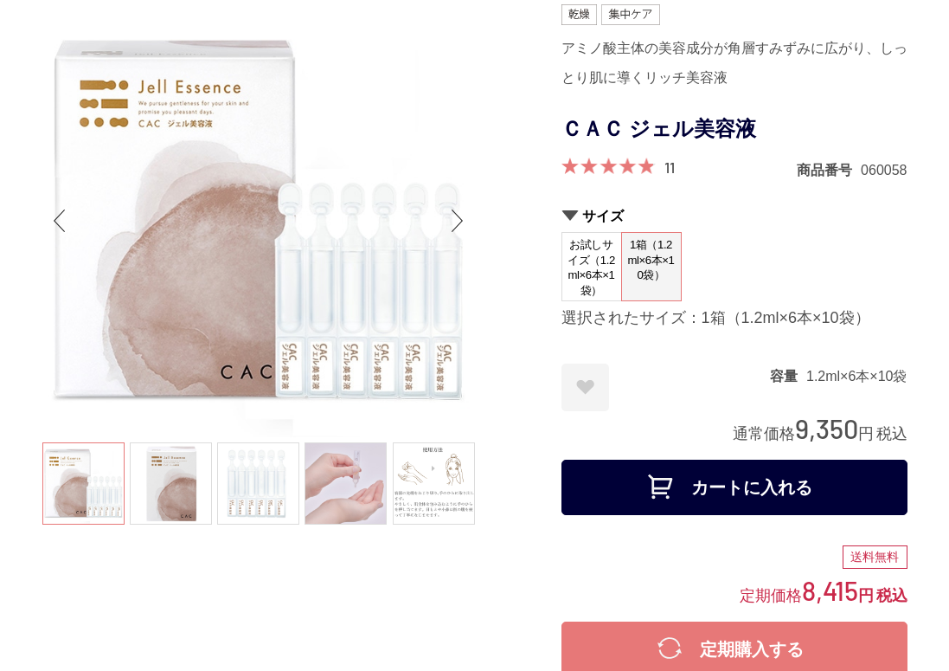
scroll to position [0, 0]
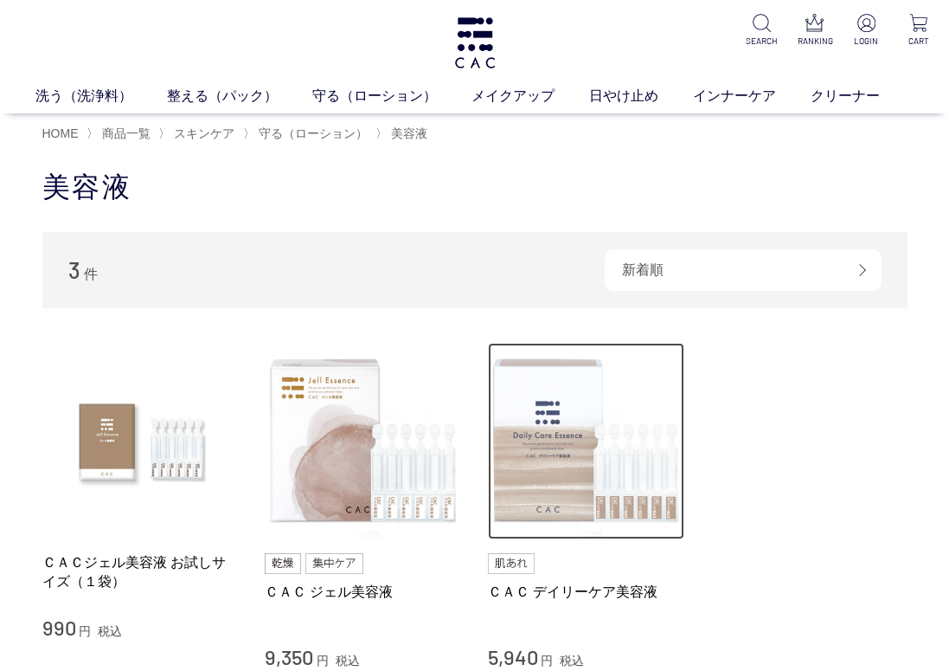
click at [569, 479] on img at bounding box center [586, 441] width 197 height 197
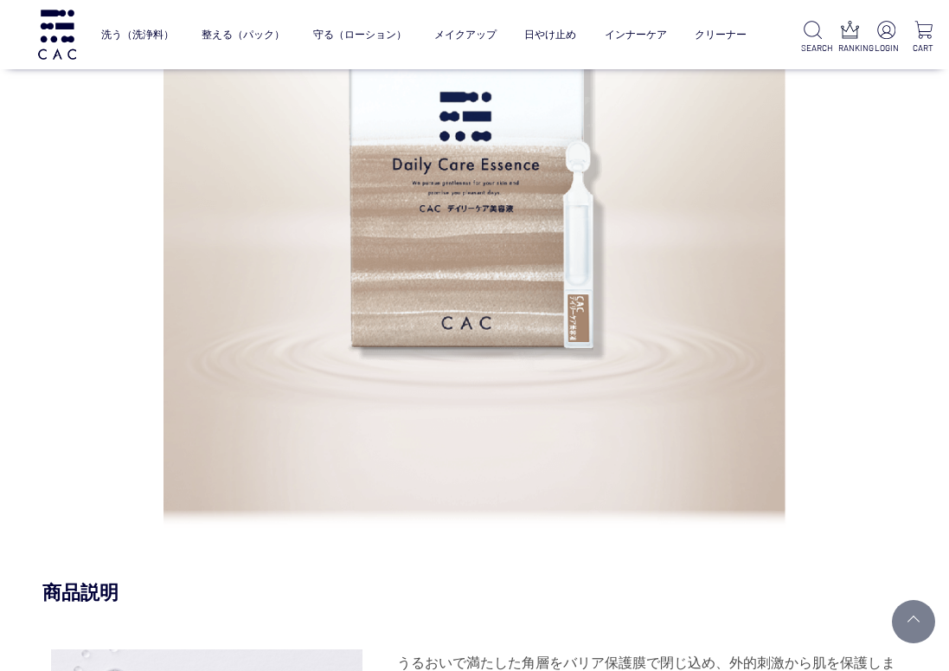
scroll to position [1558, 0]
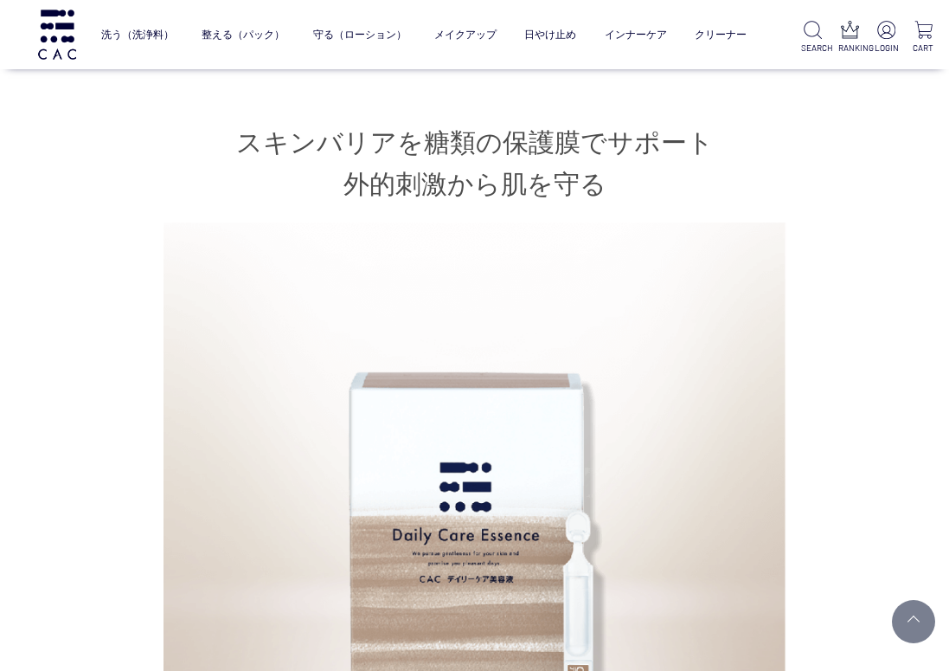
scroll to position [779, 0]
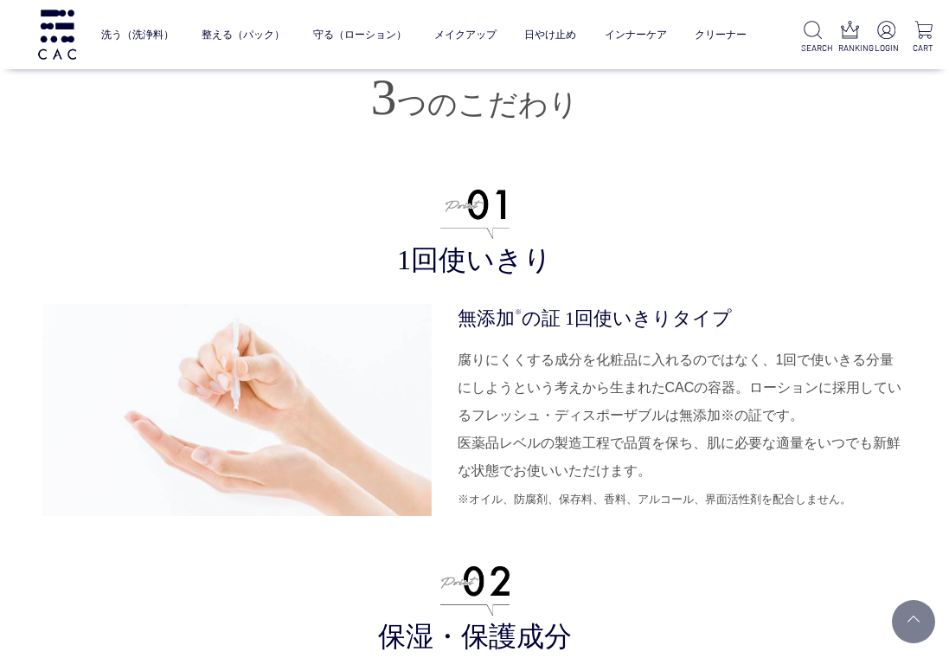
scroll to position [4240, 0]
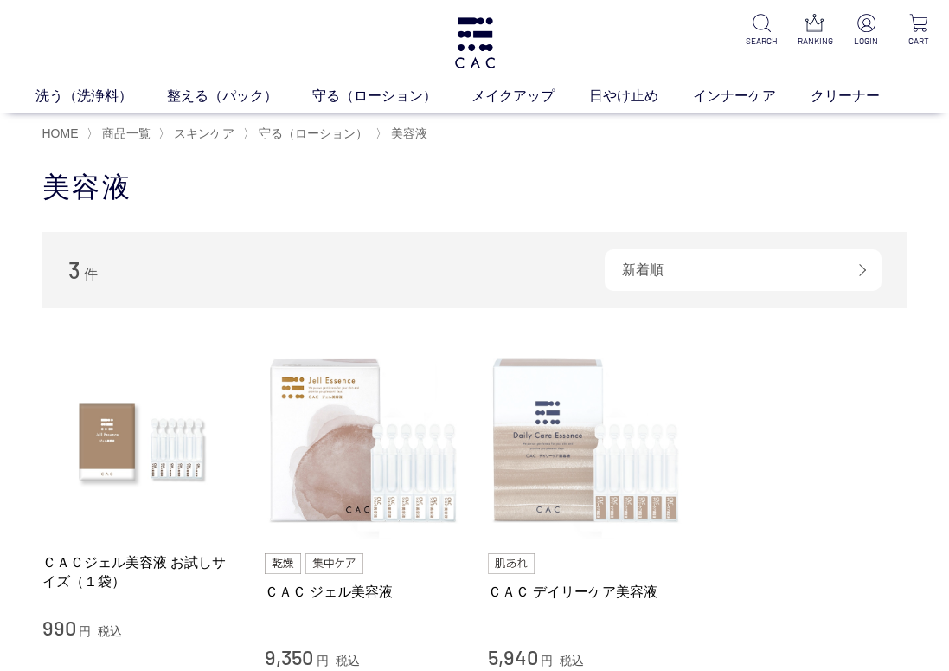
scroll to position [173, 0]
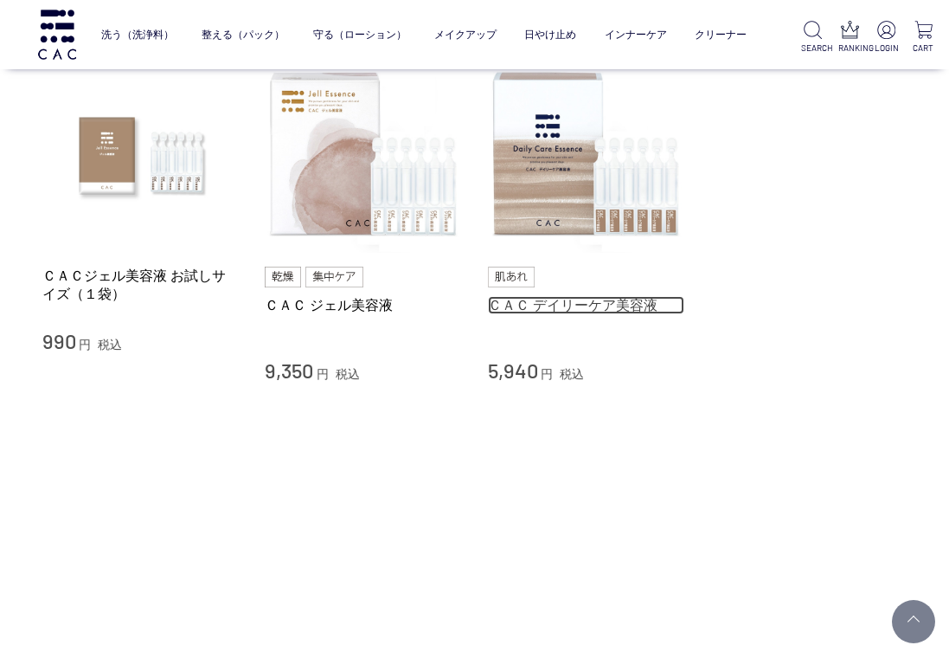
click at [587, 305] on link "ＣＡＣ デイリーケア美容液" at bounding box center [586, 305] width 197 height 18
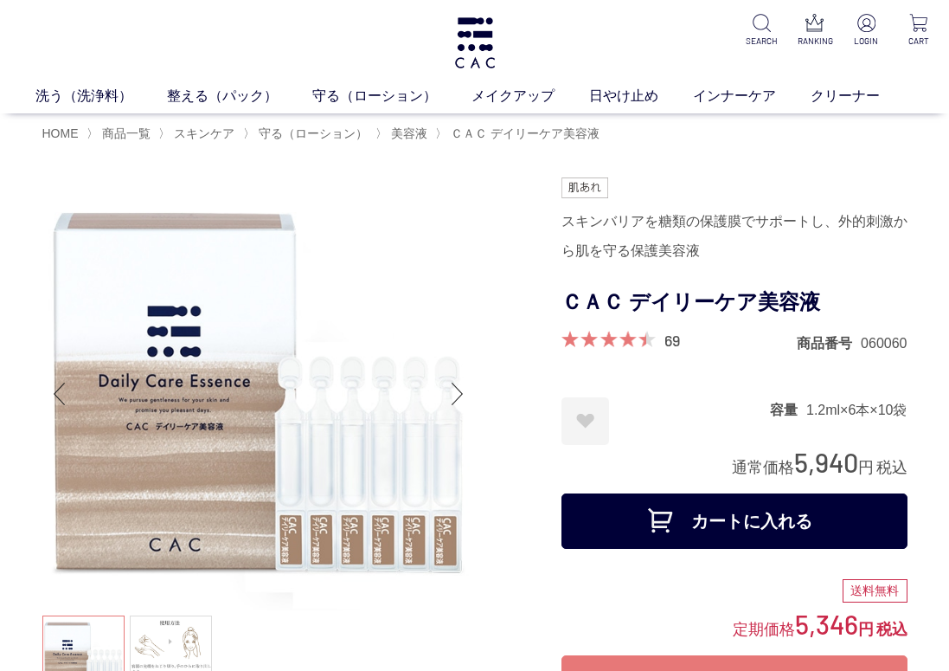
click at [823, 254] on div "スキンバリアを糖類の保護膜でサポートし、外的刺激から肌を守る保護美容液" at bounding box center [735, 236] width 346 height 59
click at [826, 181] on ul at bounding box center [735, 187] width 346 height 21
click at [762, 337] on div "69 商品番号 060060" at bounding box center [735, 342] width 346 height 22
click at [903, 322] on div "ＣＡＣ デイリーケア美容液" at bounding box center [735, 307] width 346 height 48
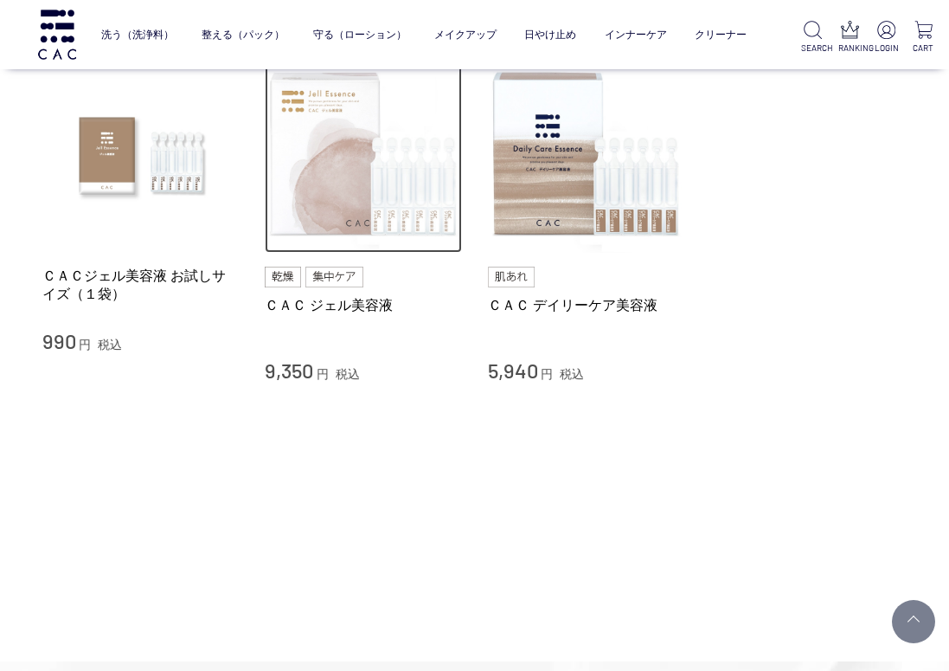
click at [320, 218] on img at bounding box center [363, 154] width 197 height 197
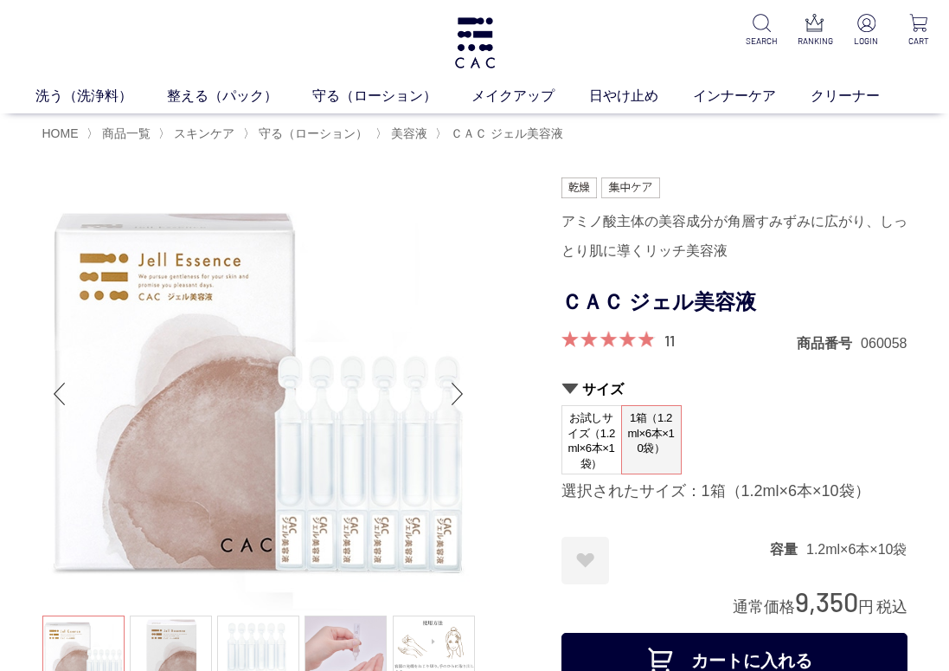
click at [867, 505] on div "サイズ お試しサイズ（1.2ml×6本×1袋） 1箱（1.2ml×6本×10袋） 選択されたサイズ：1箱（1.2ml×6本×10袋）" at bounding box center [735, 449] width 346 height 139
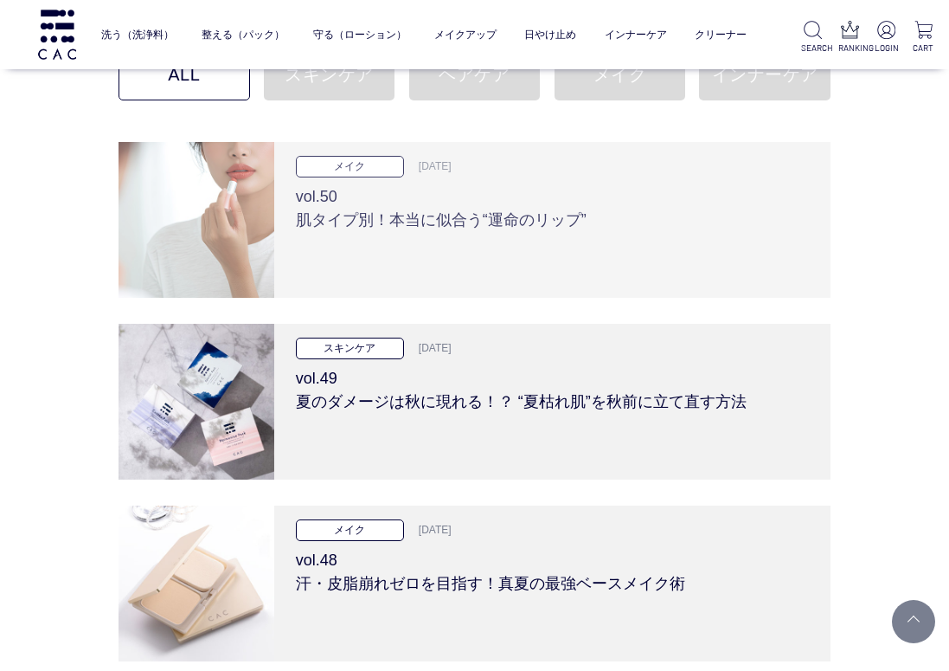
scroll to position [173, 0]
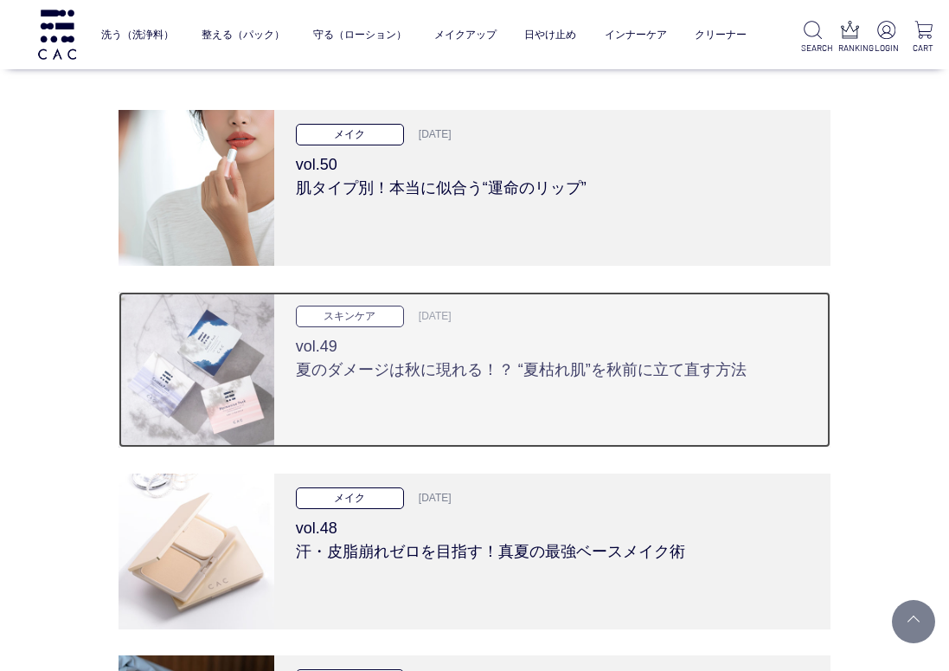
click at [580, 366] on h3 "vol.49 夏のダメージは秋に現れる！？ “夏枯れ肌”を秋前に立て直す方法" at bounding box center [552, 354] width 513 height 55
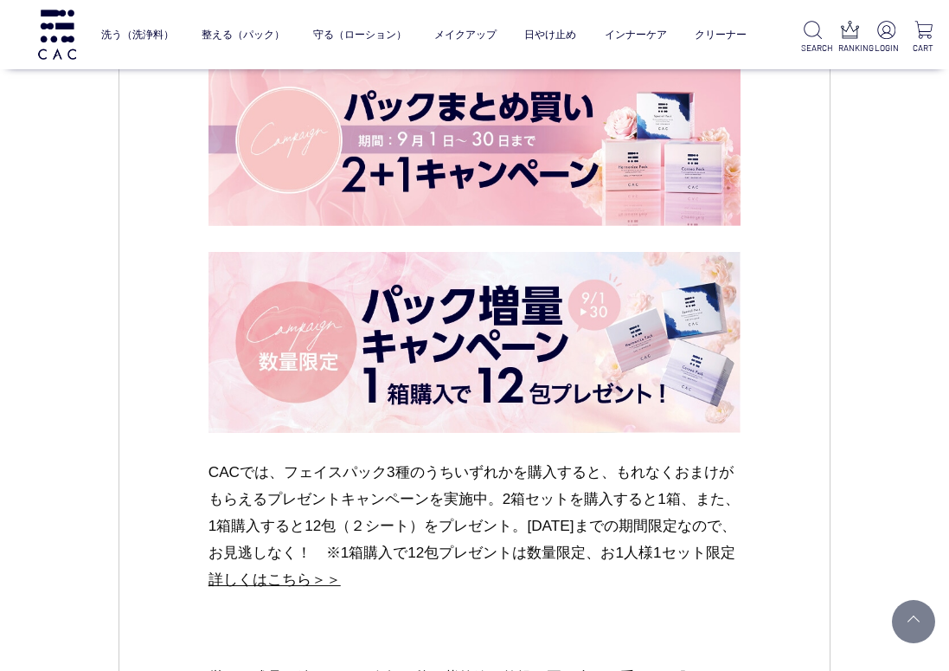
scroll to position [6593, 0]
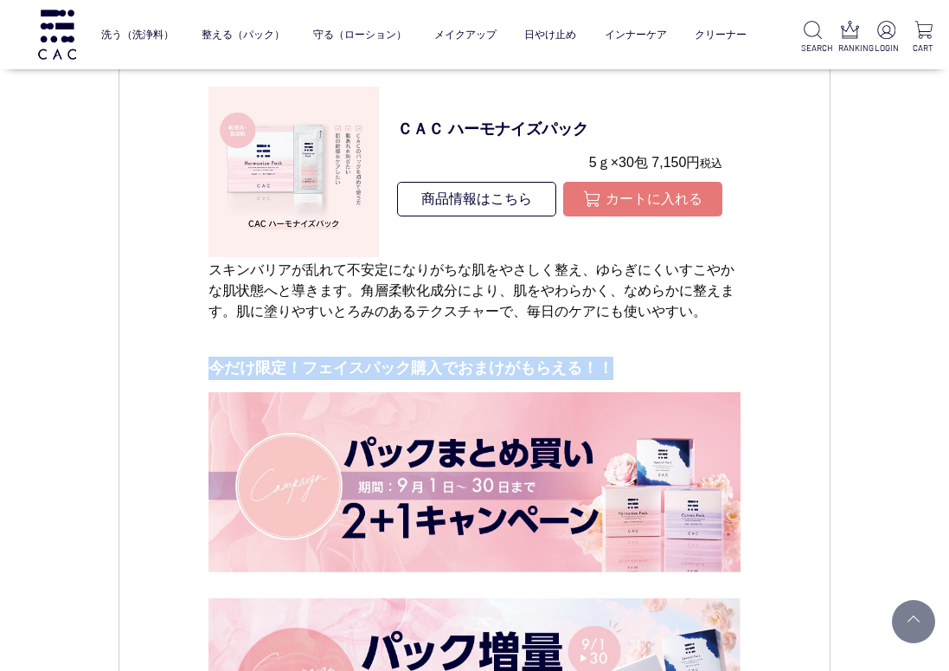
drag, startPoint x: 199, startPoint y: 445, endPoint x: 668, endPoint y: 446, distance: 469.0
copy p "今だけ限定！フェイスパック購入でおまけがもらえる！！"
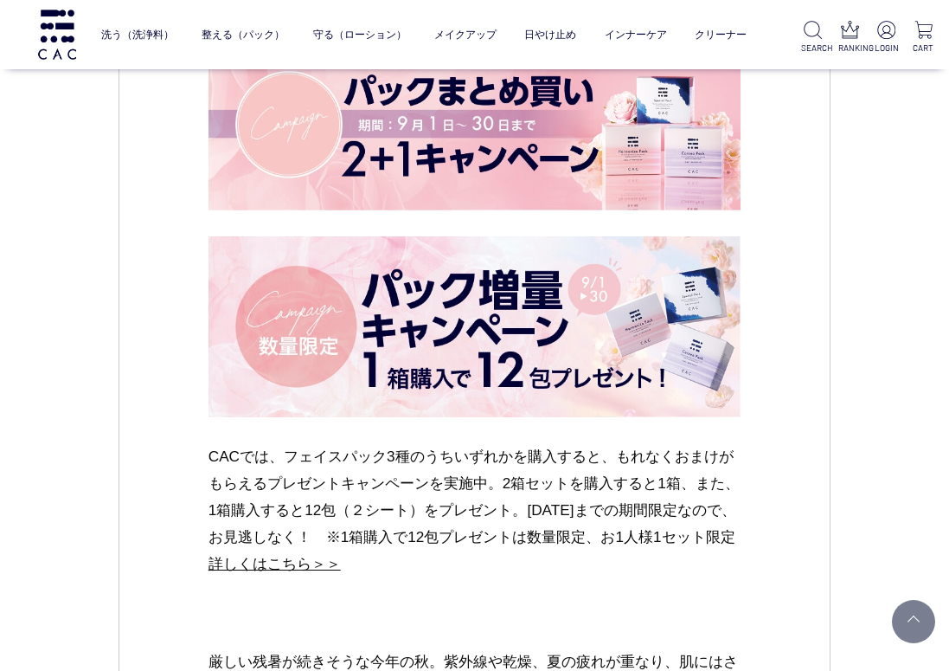
scroll to position [7198, 0]
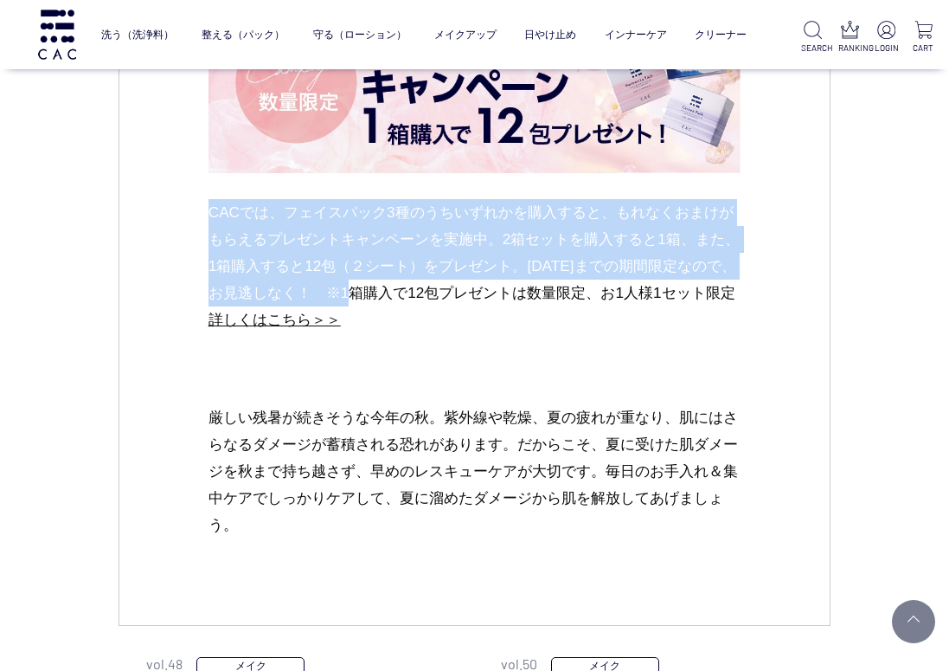
drag, startPoint x: 207, startPoint y: 289, endPoint x: 413, endPoint y: 387, distance: 228.0
copy p "CACでは、フェイスパック3種のうちいずれかを購入すると、もれなくおまけがもらえるプレゼントキャンペーンを実施中。2箱セットを購入すると1箱、また、1箱購入す…"
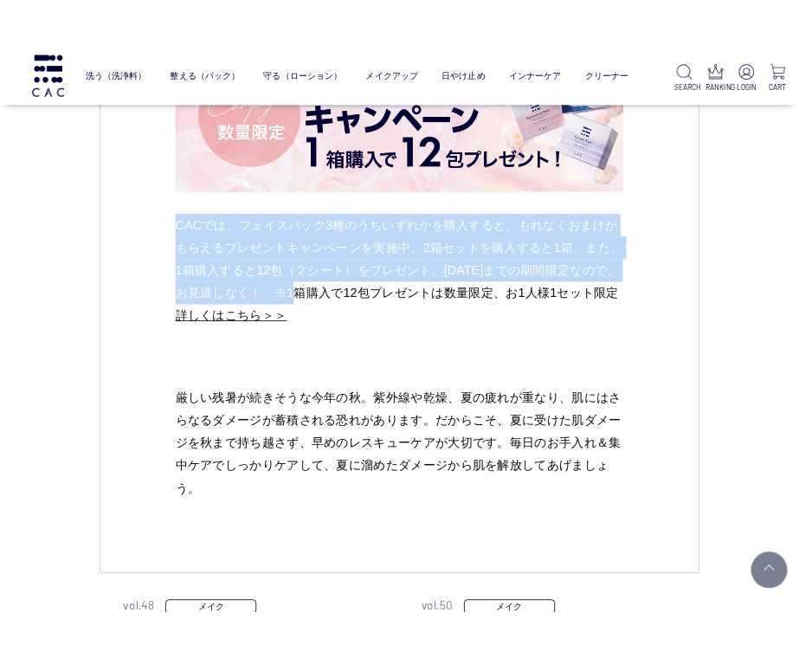
scroll to position [7239, 0]
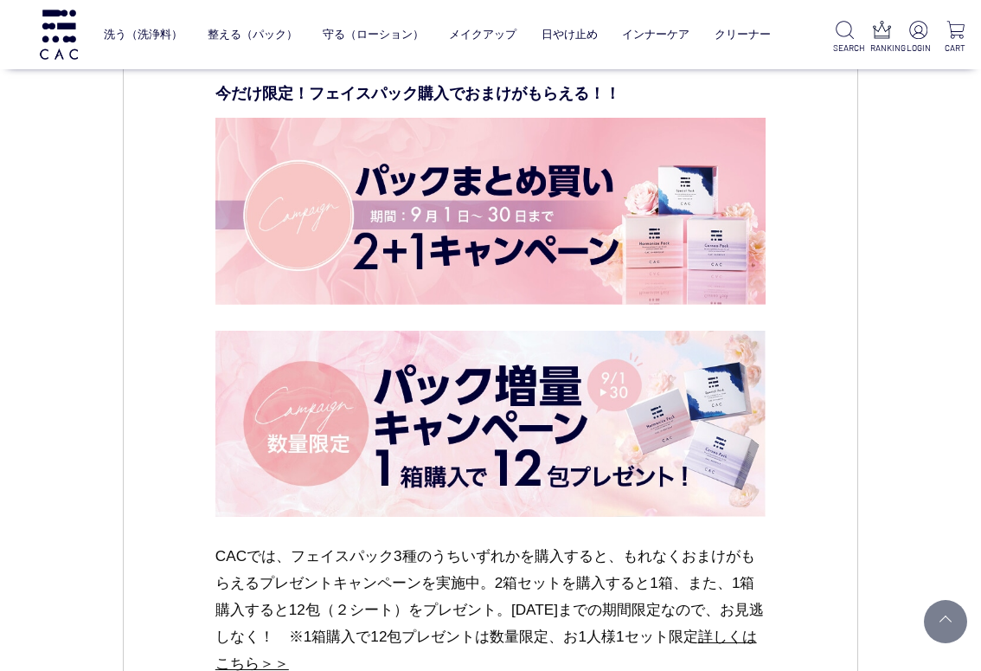
scroll to position [7060, 0]
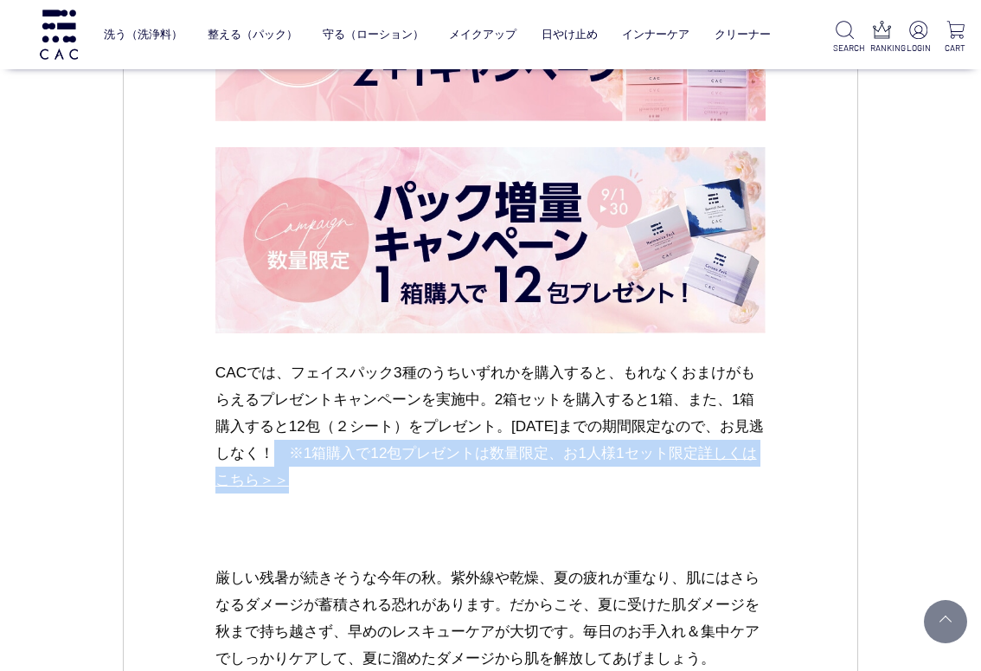
drag, startPoint x: 307, startPoint y: 452, endPoint x: 344, endPoint y: 472, distance: 41.4
click at [344, 472] on p "CACでは、フェイスパック3種のうちいずれかを購入すると、もれなくおまけがもらえるプレゼントキャンペーンを実施中。2箱セットを購入すると1箱、また、1箱購入す…" at bounding box center [490, 440] width 550 height 162
copy p "※1箱購入で12包プレゼントは数量限定、お1人様1セット限定　 詳しくはこちら＞＞"
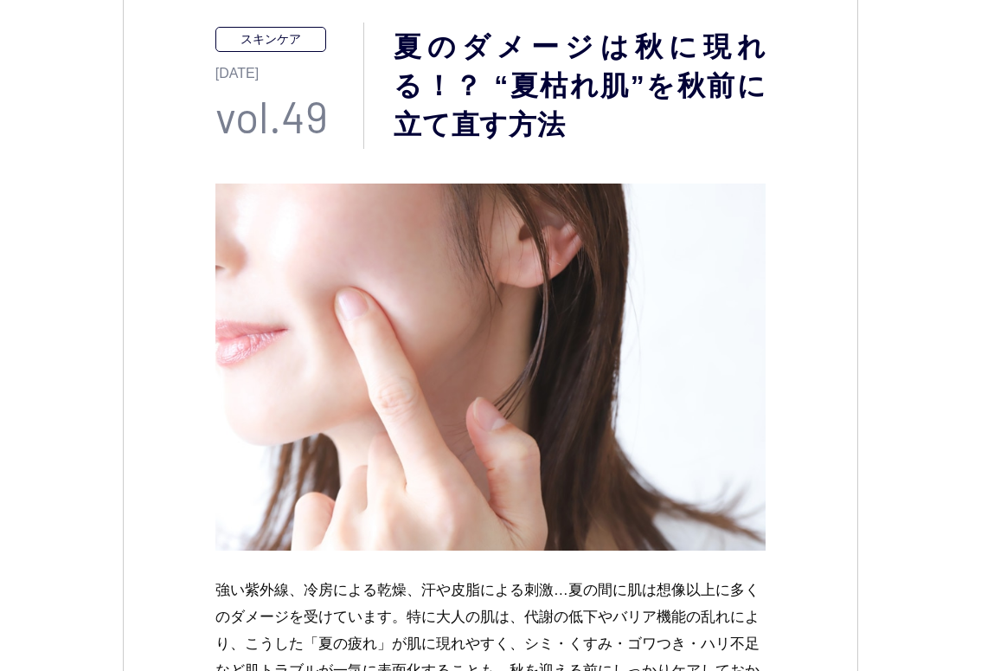
scroll to position [0, 0]
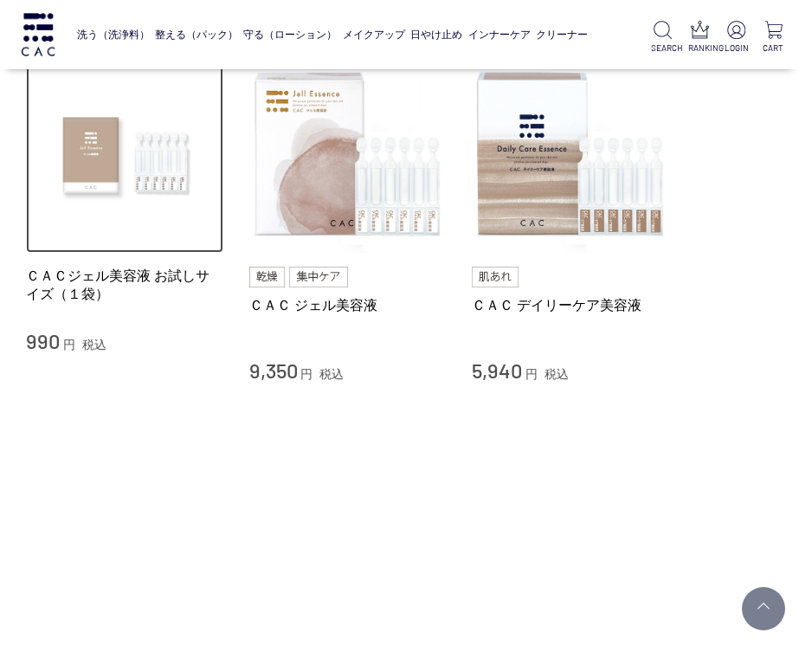
click at [113, 199] on img at bounding box center [124, 154] width 197 height 197
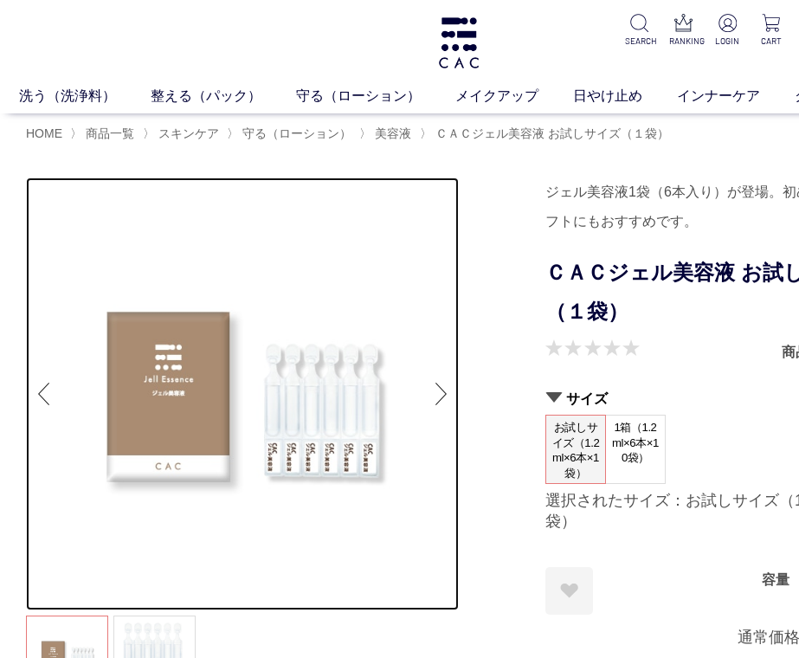
drag, startPoint x: 250, startPoint y: 410, endPoint x: 171, endPoint y: 408, distance: 78.8
click at [171, 408] on ul at bounding box center [242, 393] width 433 height 433
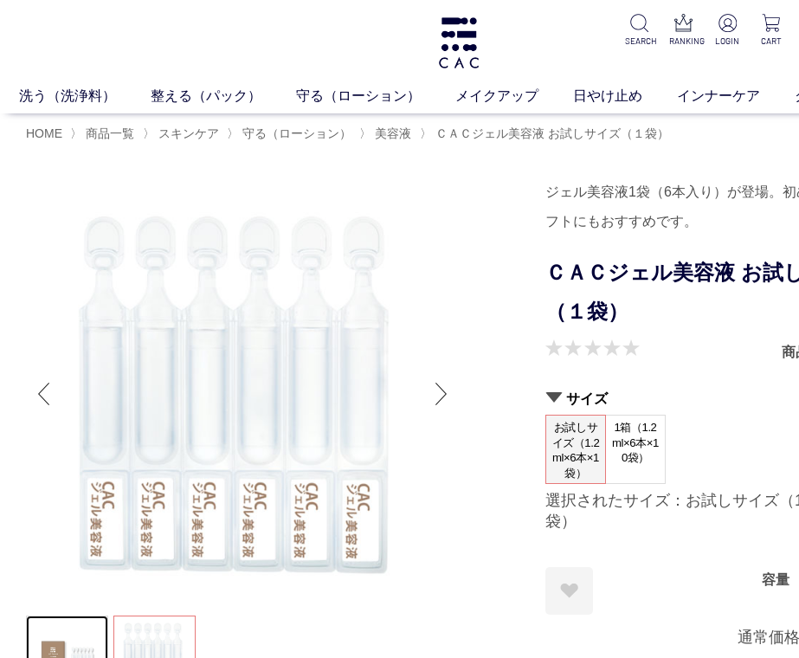
click at [87, 635] on link at bounding box center [67, 656] width 82 height 82
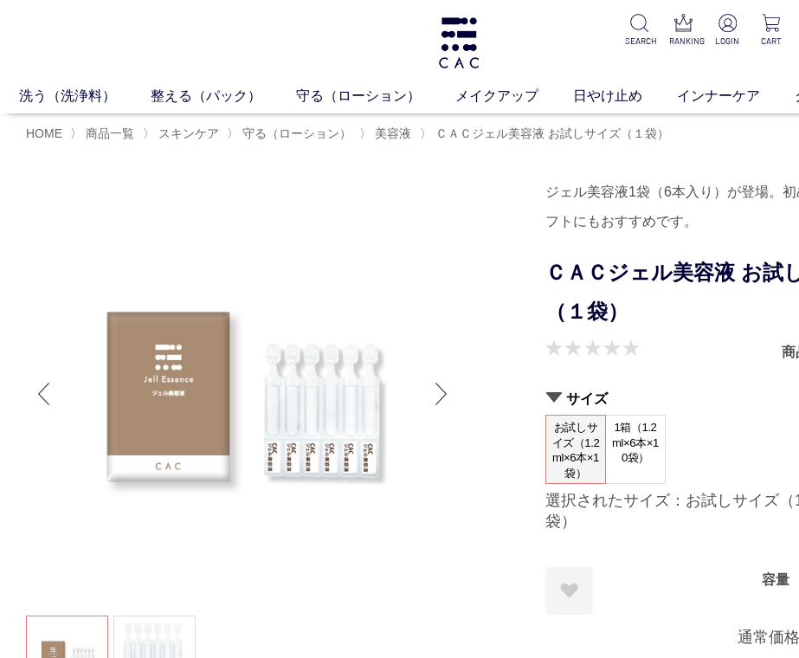
click at [575, 272] on h1 "ＣＡＣジェル美容液 お試しサイズ（１袋）" at bounding box center [718, 293] width 346 height 78
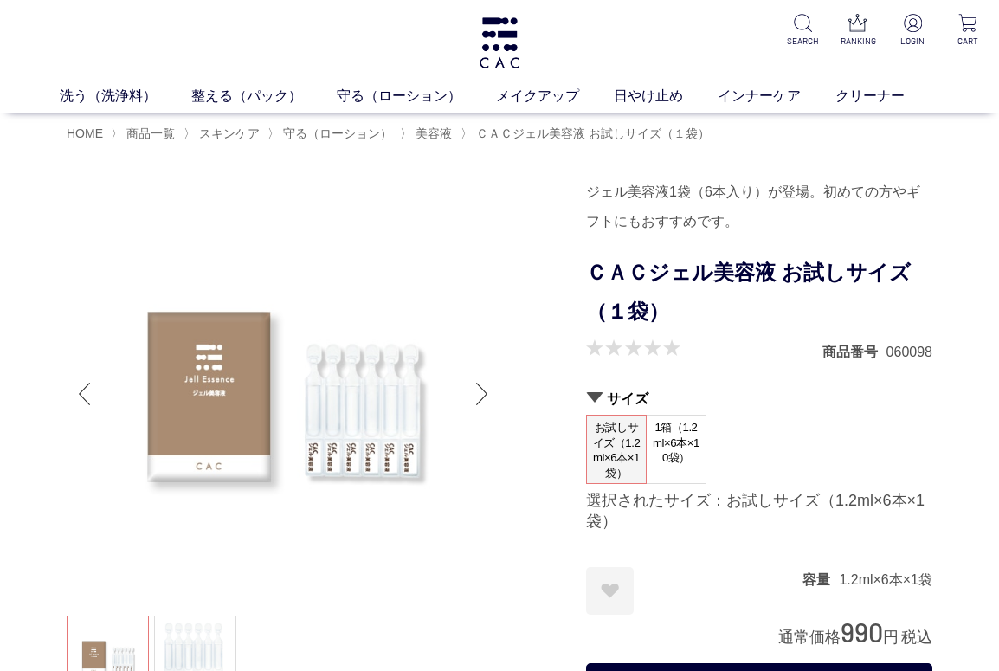
click at [682, 294] on h1 "ＣＡＣジェル美容液 お試しサイズ（１袋）" at bounding box center [759, 293] width 346 height 78
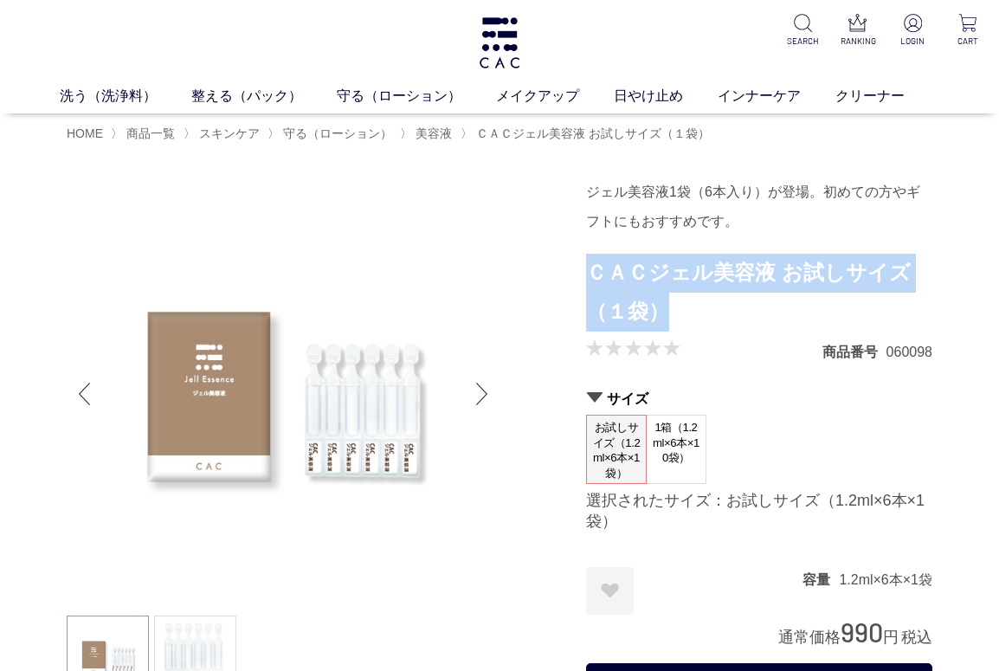
drag, startPoint x: 586, startPoint y: 268, endPoint x: 671, endPoint y: 301, distance: 91.0
click at [671, 301] on h1 "ＣＡＣジェル美容液 お試しサイズ（１袋）" at bounding box center [759, 293] width 346 height 78
copy h1 "ＣＡＣジェル美容液 お試しサイズ（１袋）"
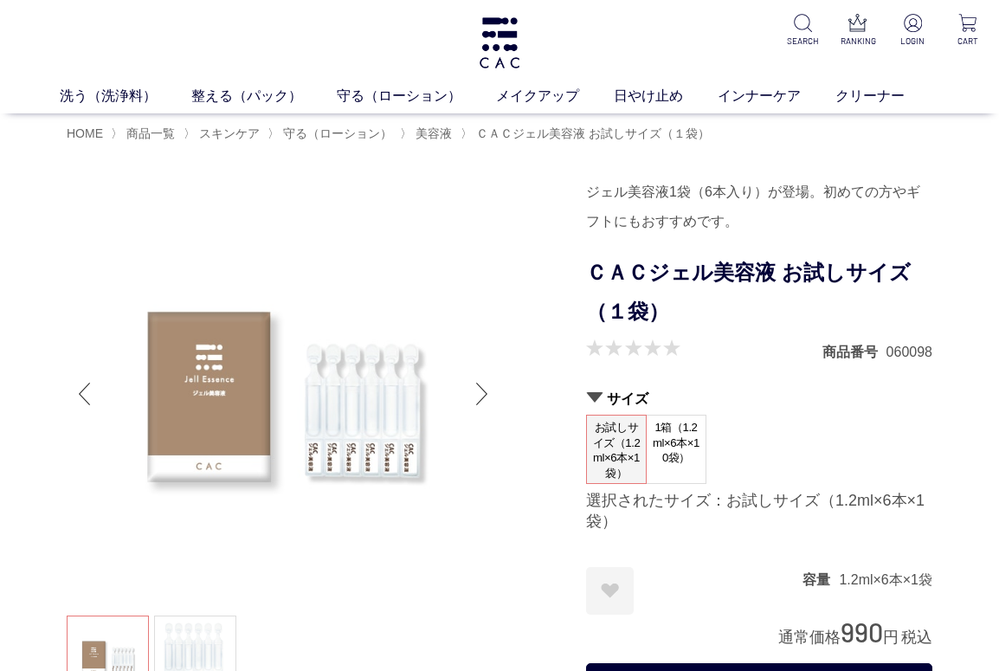
click at [665, 449] on span "1箱（1.2ml×6本×10袋）" at bounding box center [675, 442] width 59 height 55
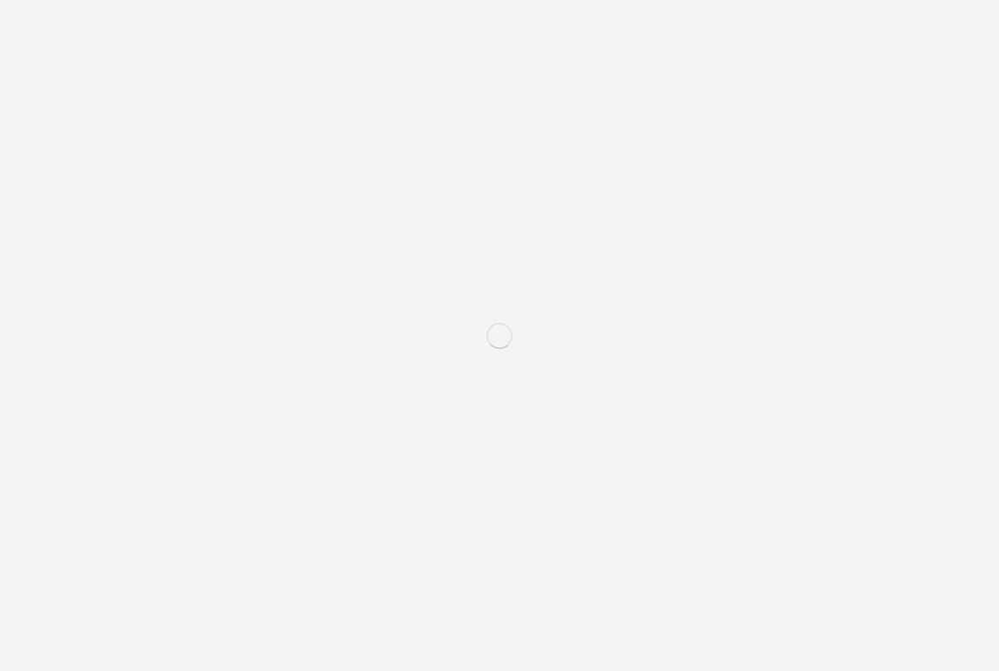
scroll to position [173, 0]
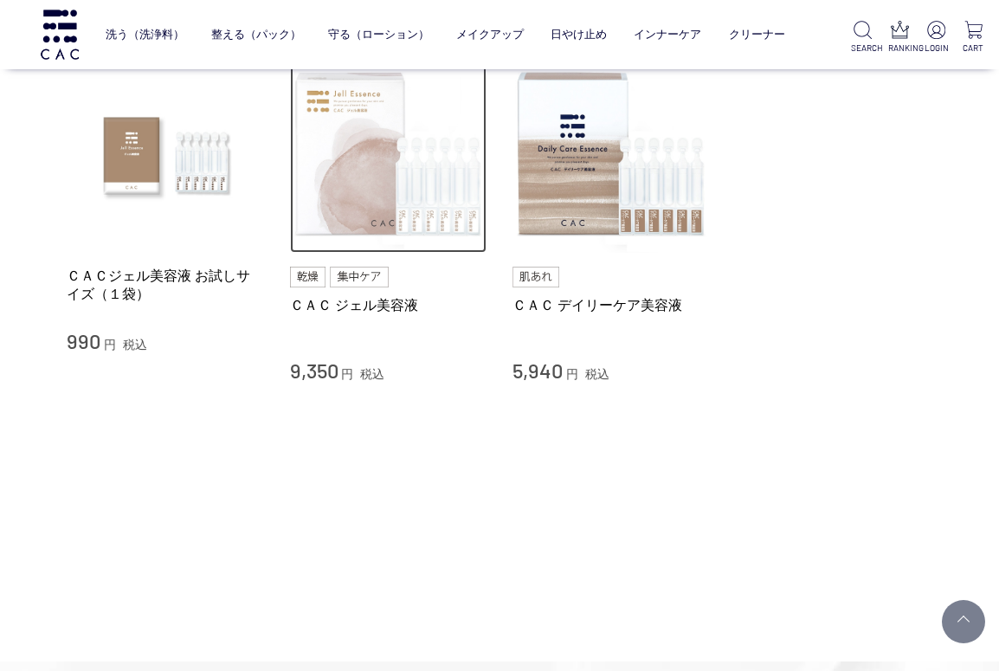
click at [357, 171] on img at bounding box center [388, 154] width 197 height 197
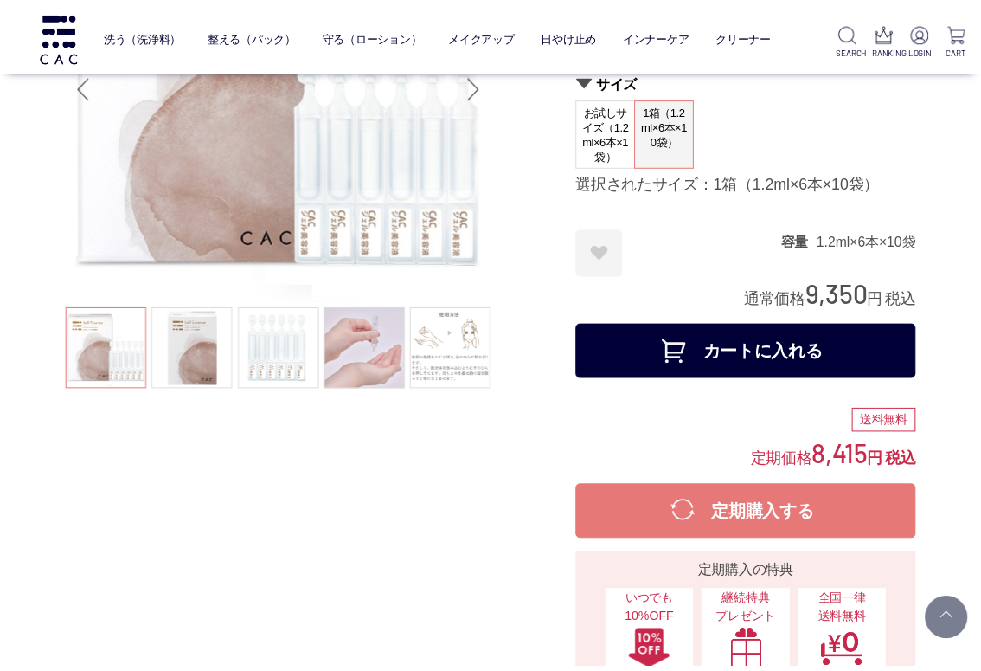
scroll to position [87, 0]
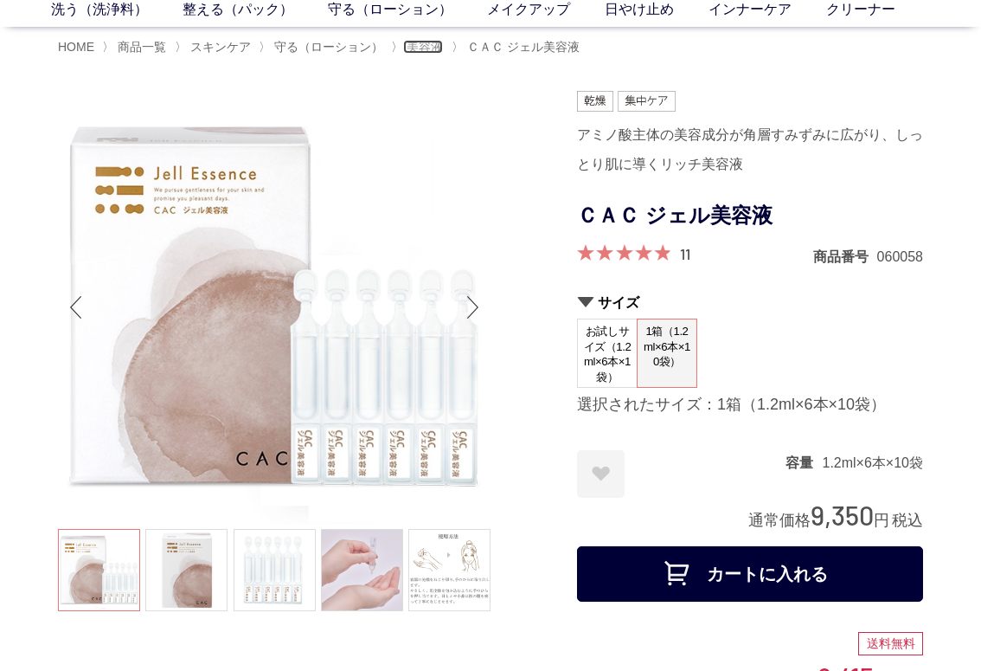
click at [432, 43] on span "美容液" at bounding box center [425, 47] width 36 height 14
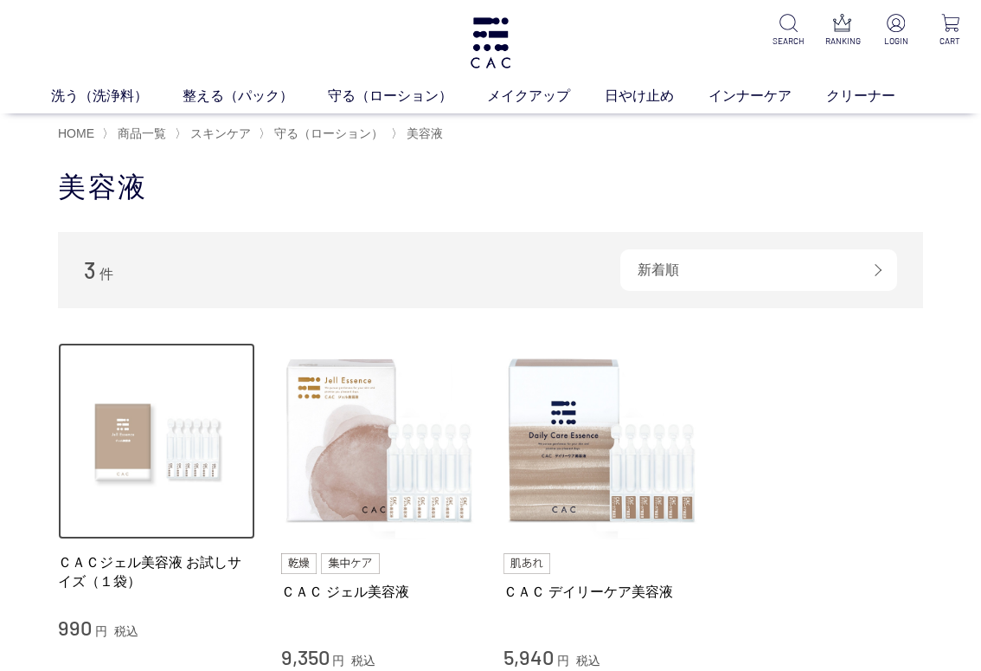
click at [141, 523] on img at bounding box center [156, 441] width 197 height 197
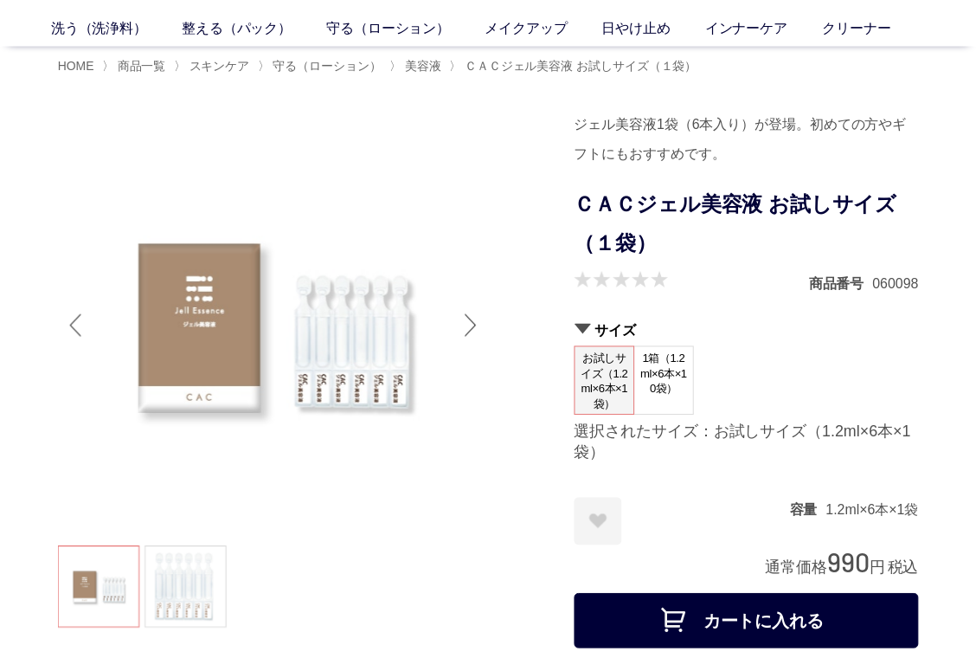
scroll to position [87, 0]
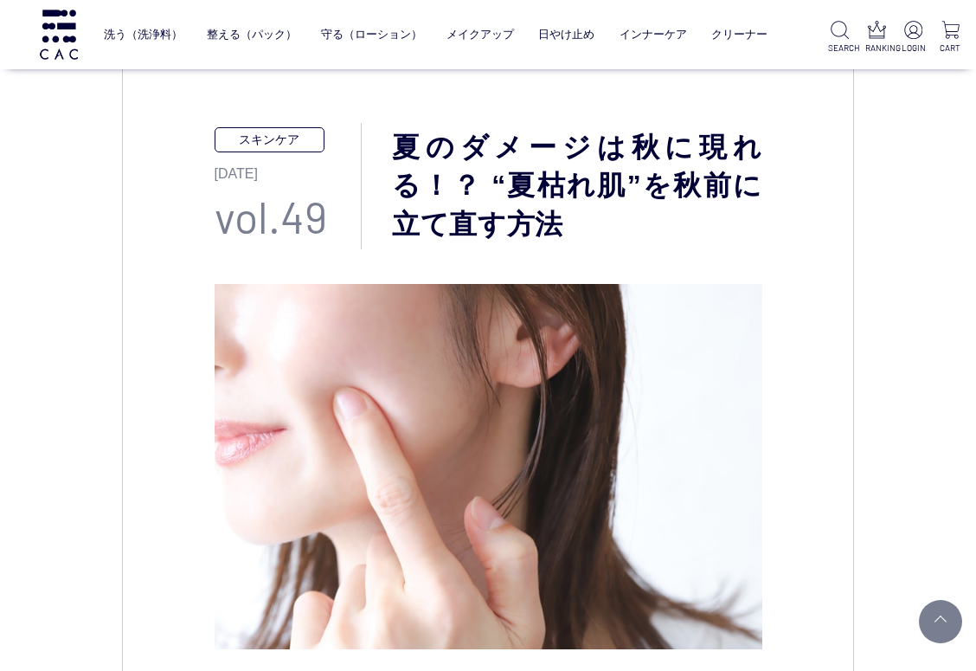
scroll to position [87, 0]
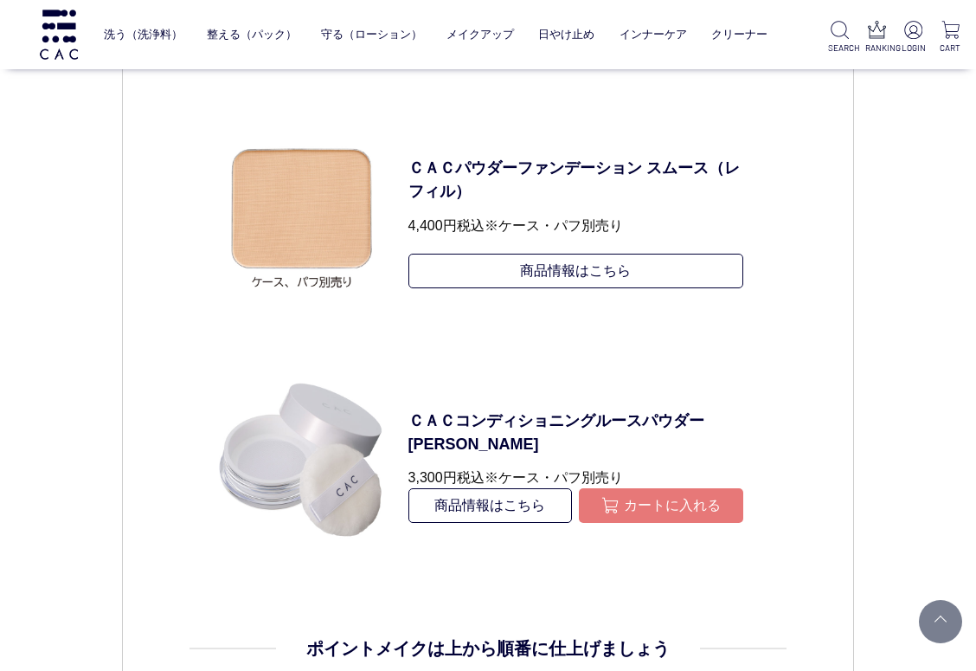
scroll to position [3462, 0]
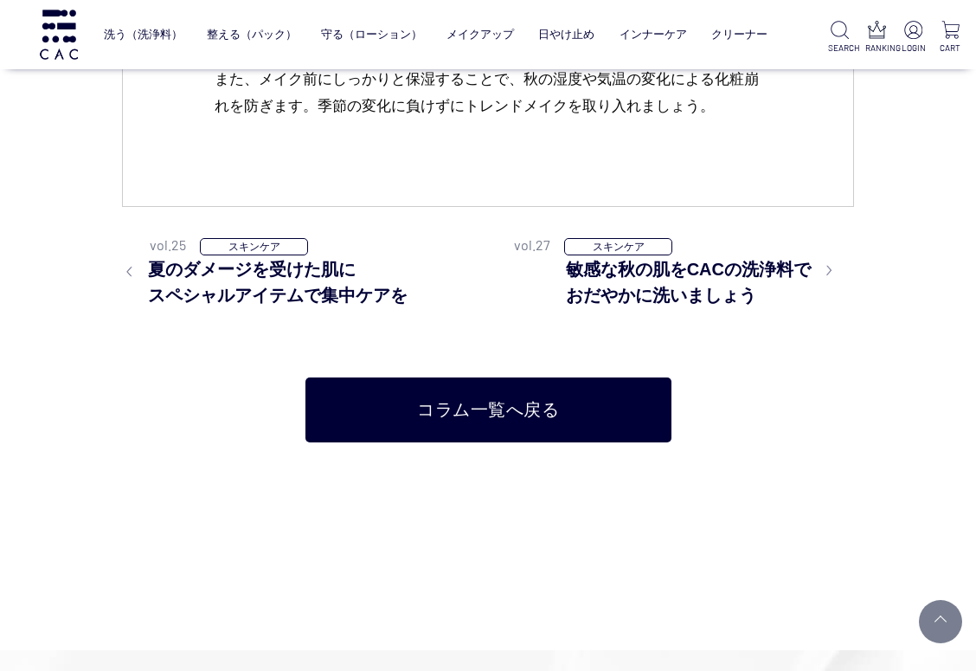
scroll to position [2769, 0]
